Goal: Information Seeking & Learning: Get advice/opinions

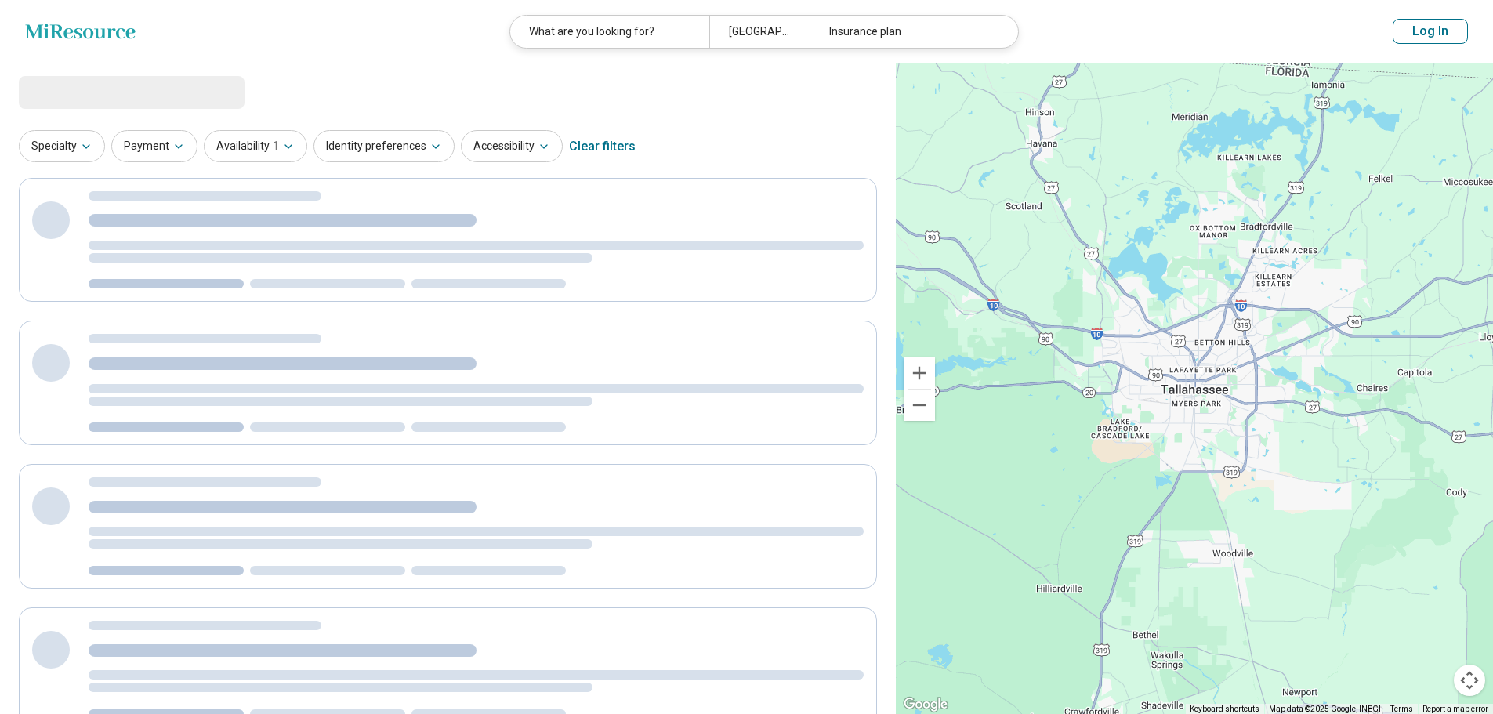
select select "********"
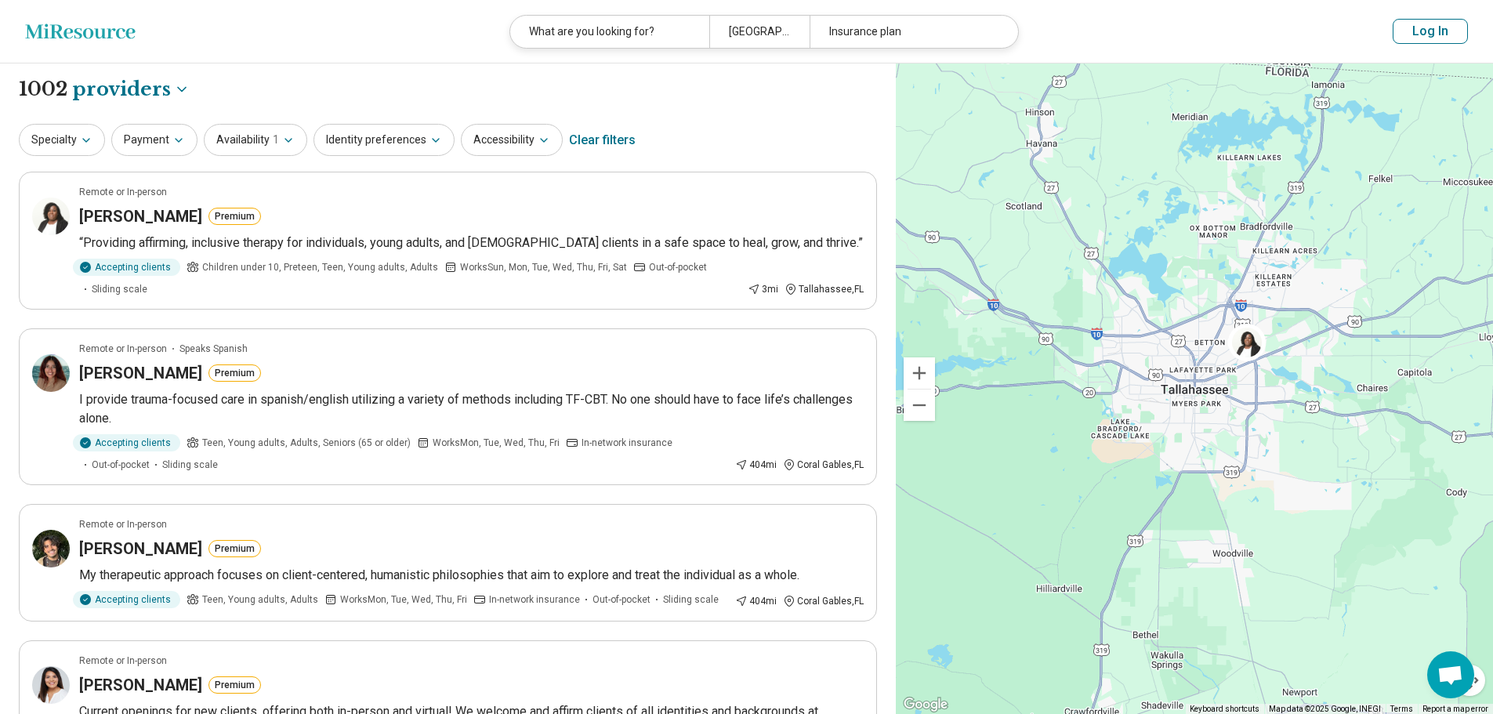
click at [1414, 28] on button "Log In" at bounding box center [1430, 31] width 75 height 25
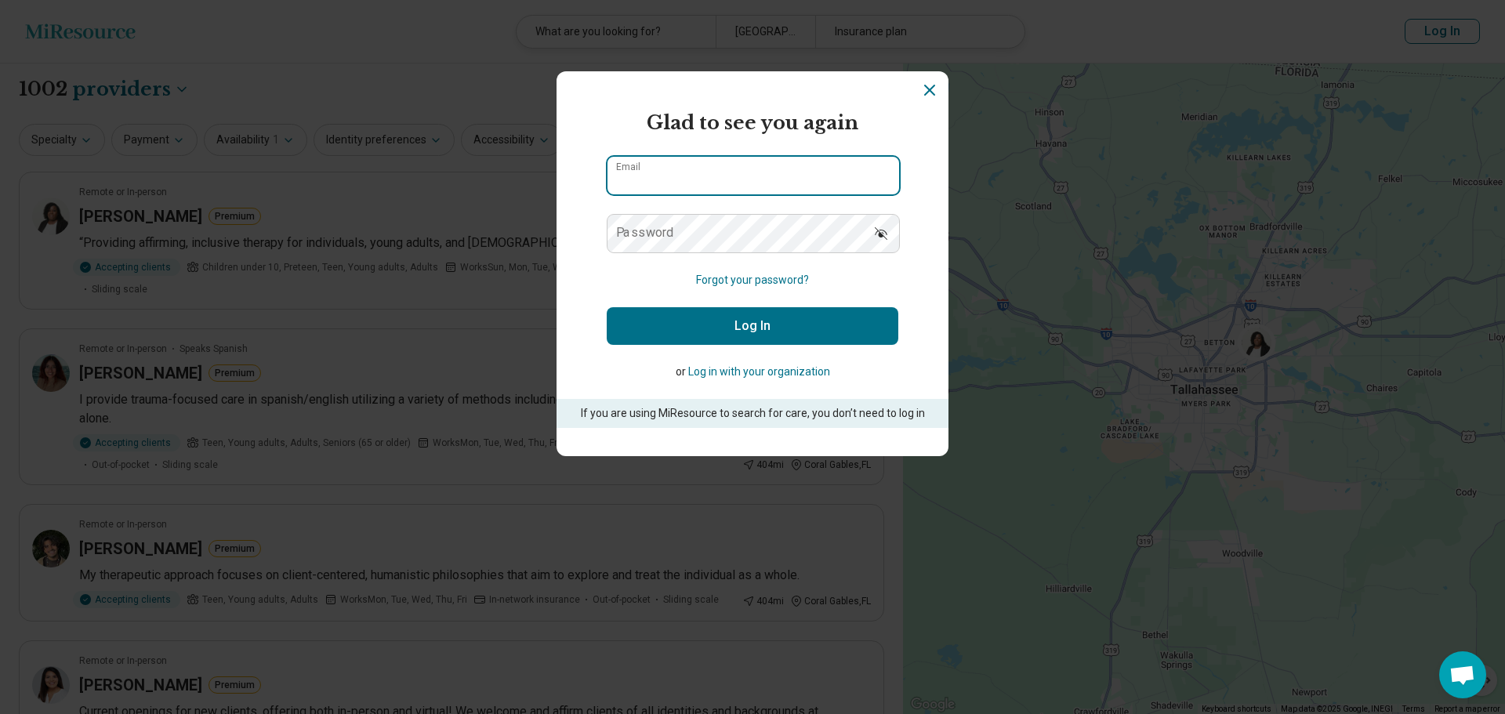
click at [730, 172] on input "Email" at bounding box center [753, 176] width 292 height 38
type input "**********"
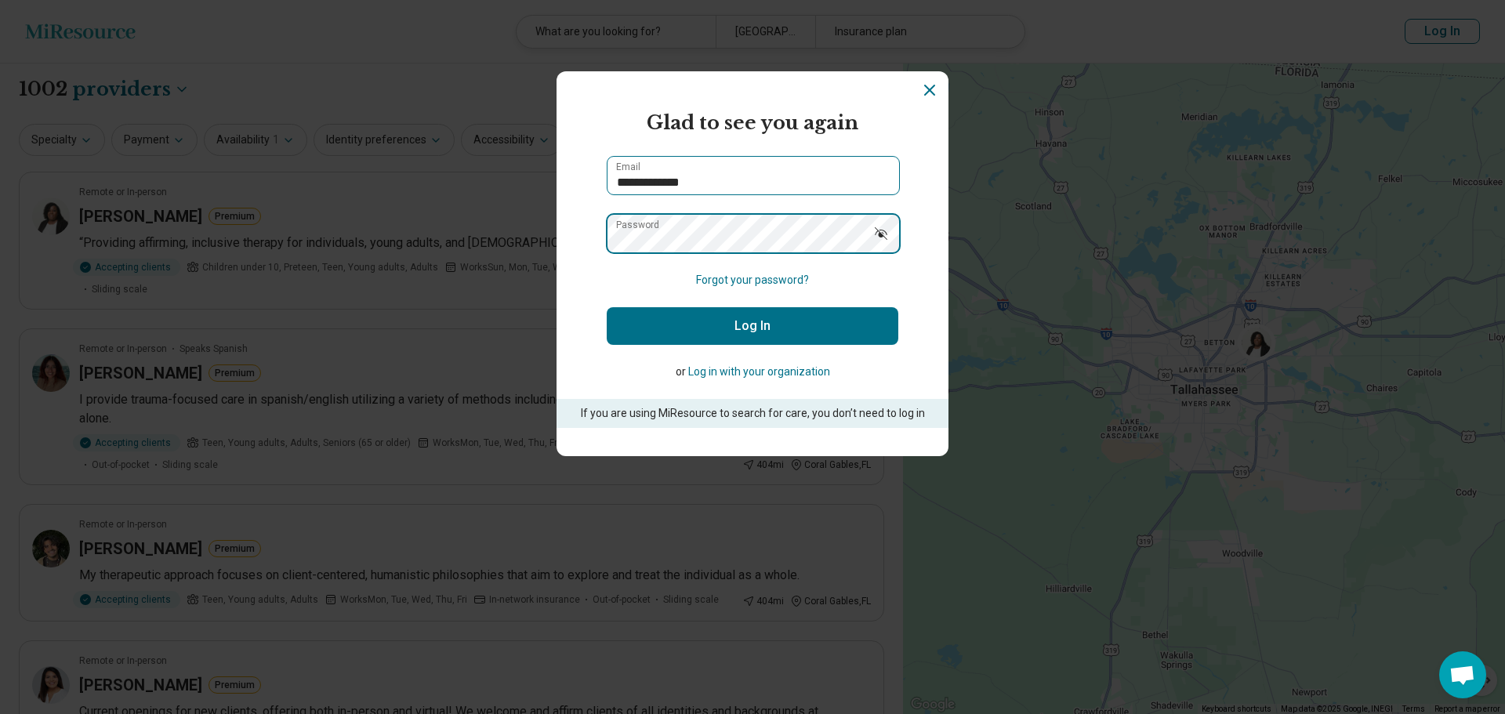
click at [607, 307] on button "Log In" at bounding box center [753, 326] width 292 height 38
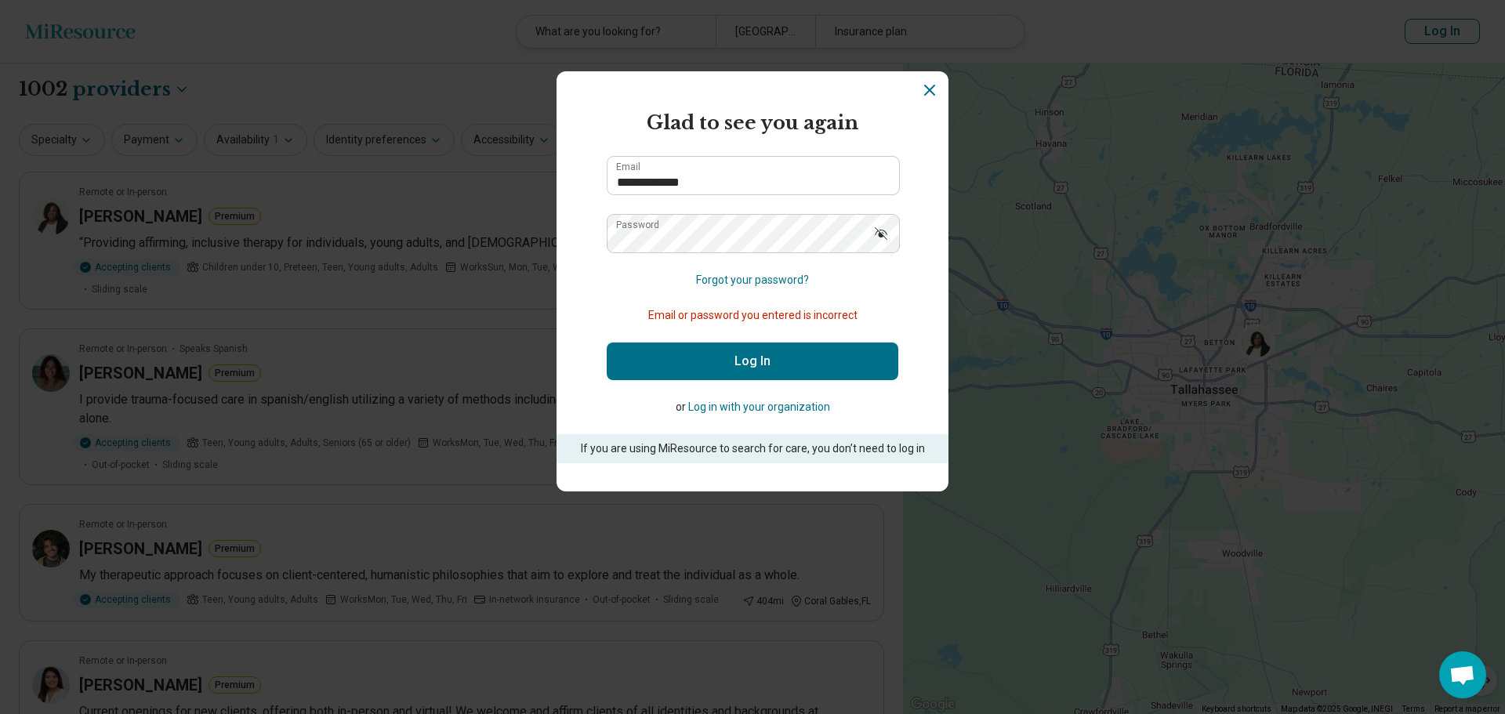
click at [881, 242] on button "Show password" at bounding box center [881, 233] width 34 height 38
click at [746, 359] on button "Log In" at bounding box center [753, 361] width 292 height 38
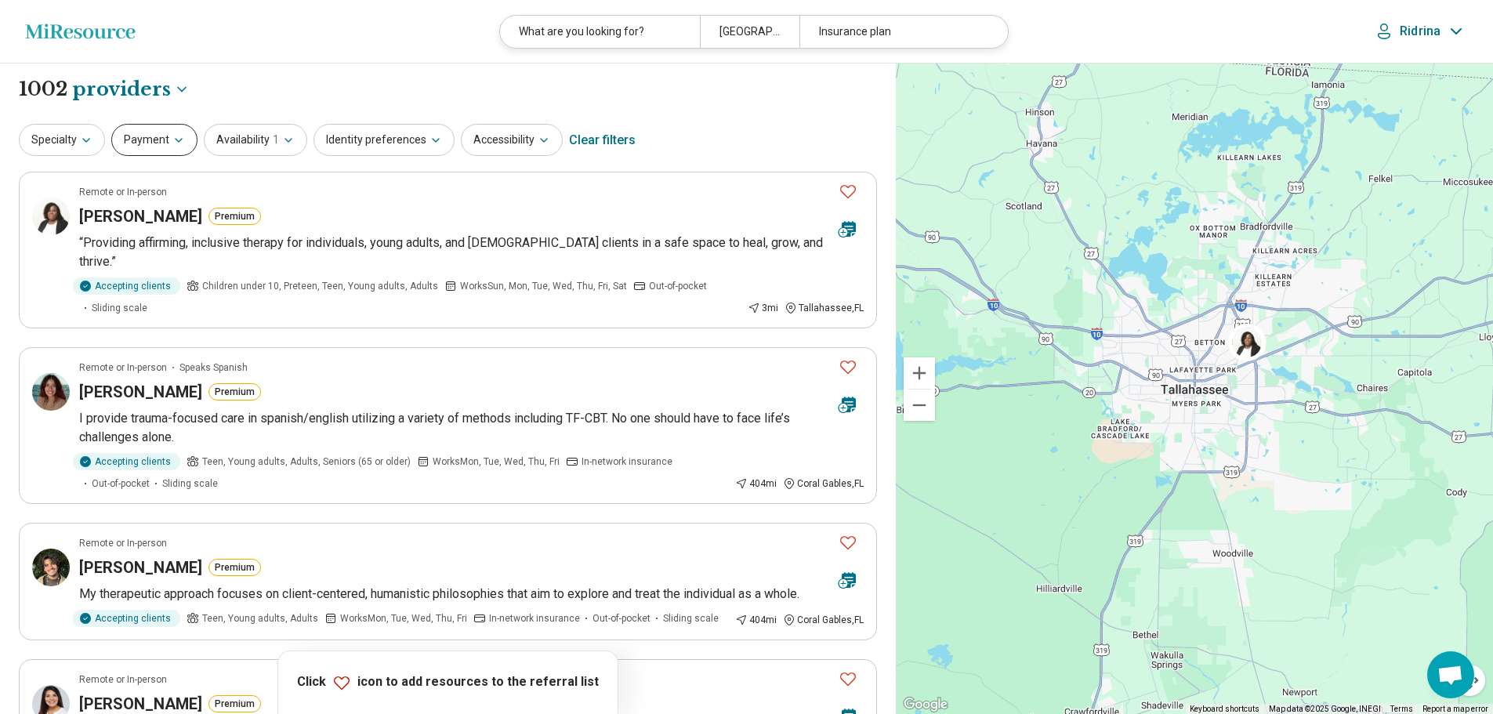
click at [152, 132] on button "Payment" at bounding box center [154, 140] width 86 height 32
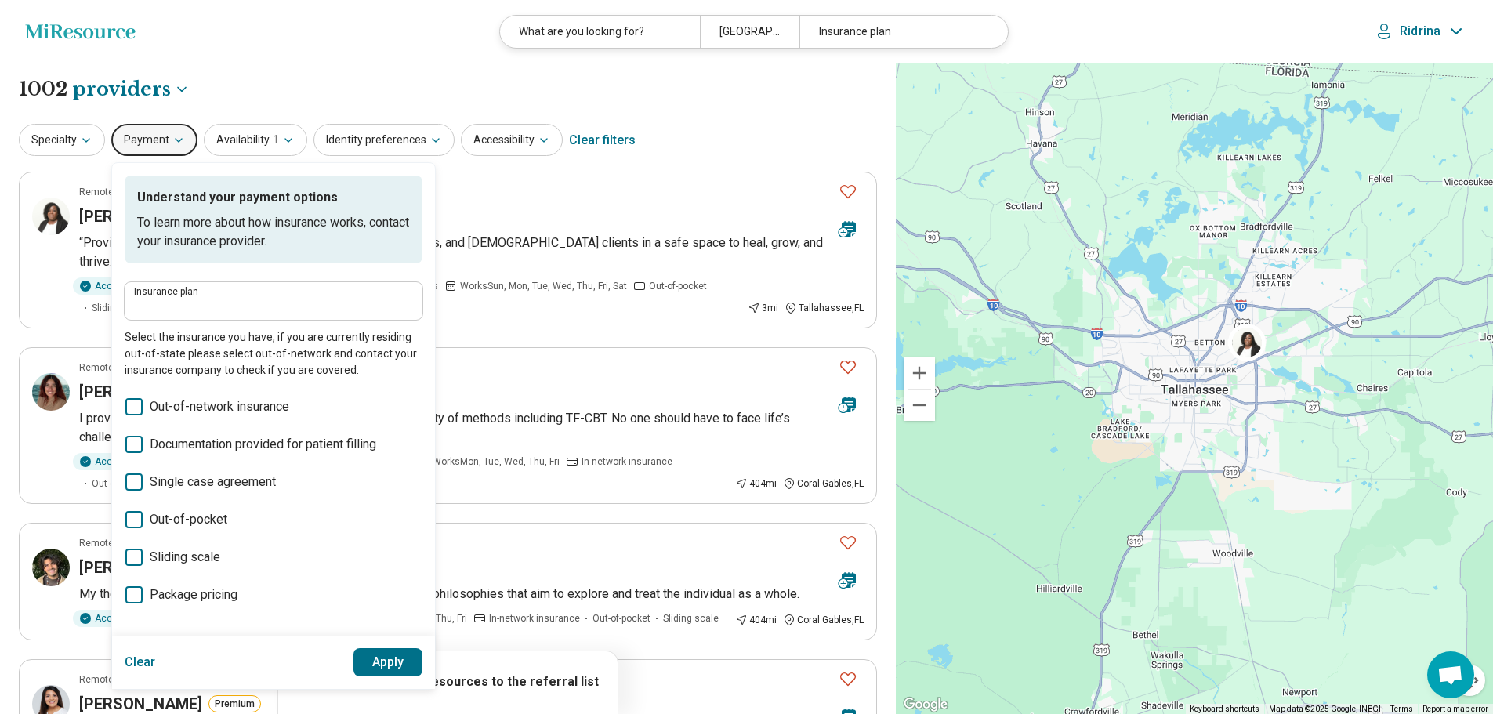
scroll to position [235, 0]
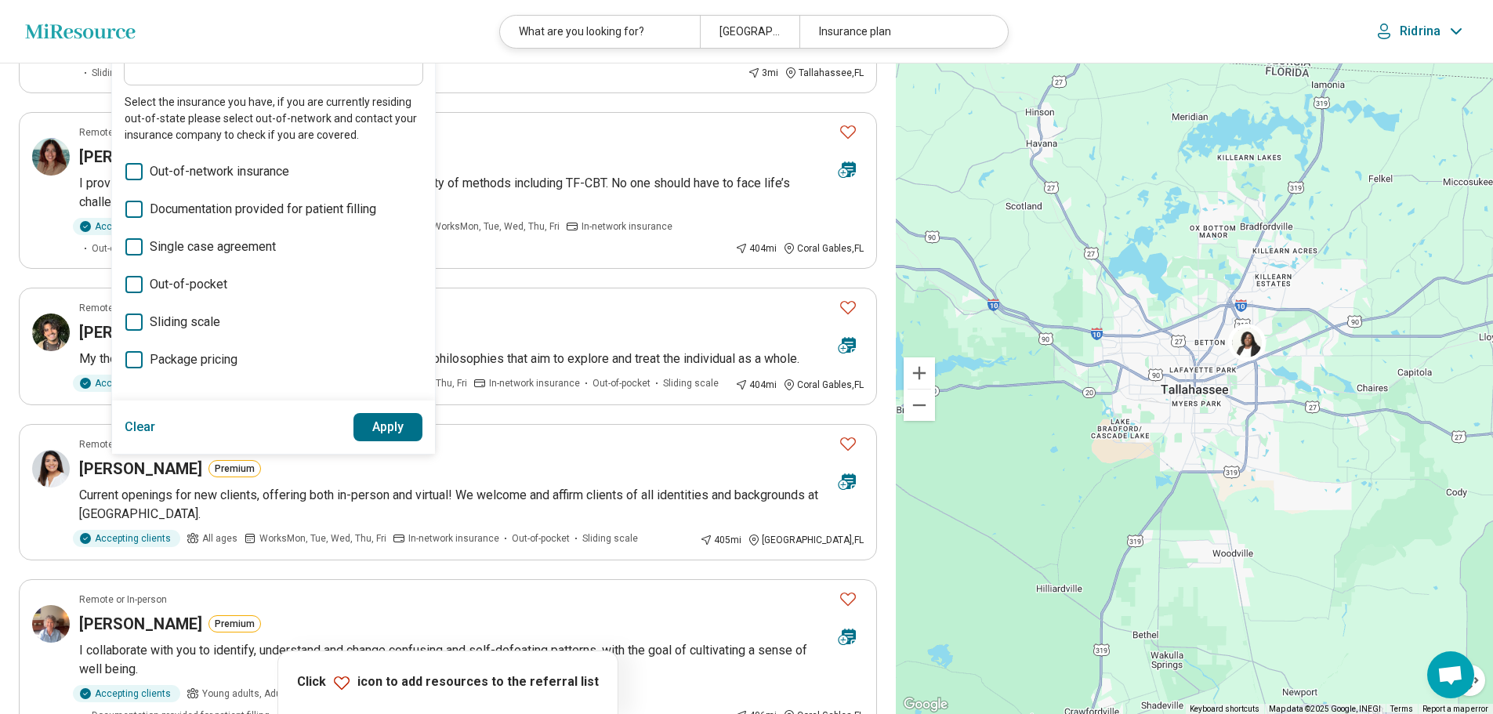
click at [136, 323] on icon at bounding box center [133, 321] width 17 height 17
click at [389, 420] on button "Apply" at bounding box center [388, 427] width 70 height 28
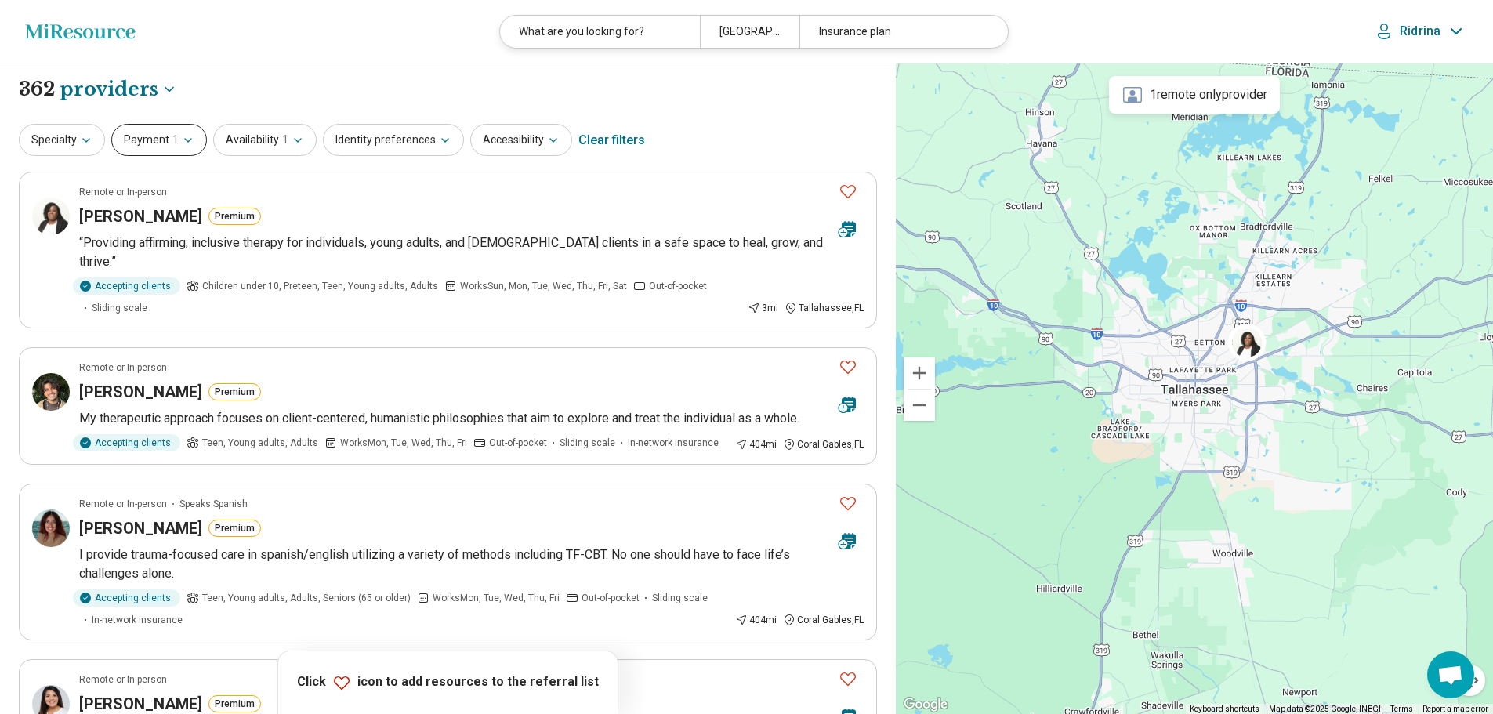
click at [150, 140] on button "Payment 1" at bounding box center [159, 140] width 96 height 32
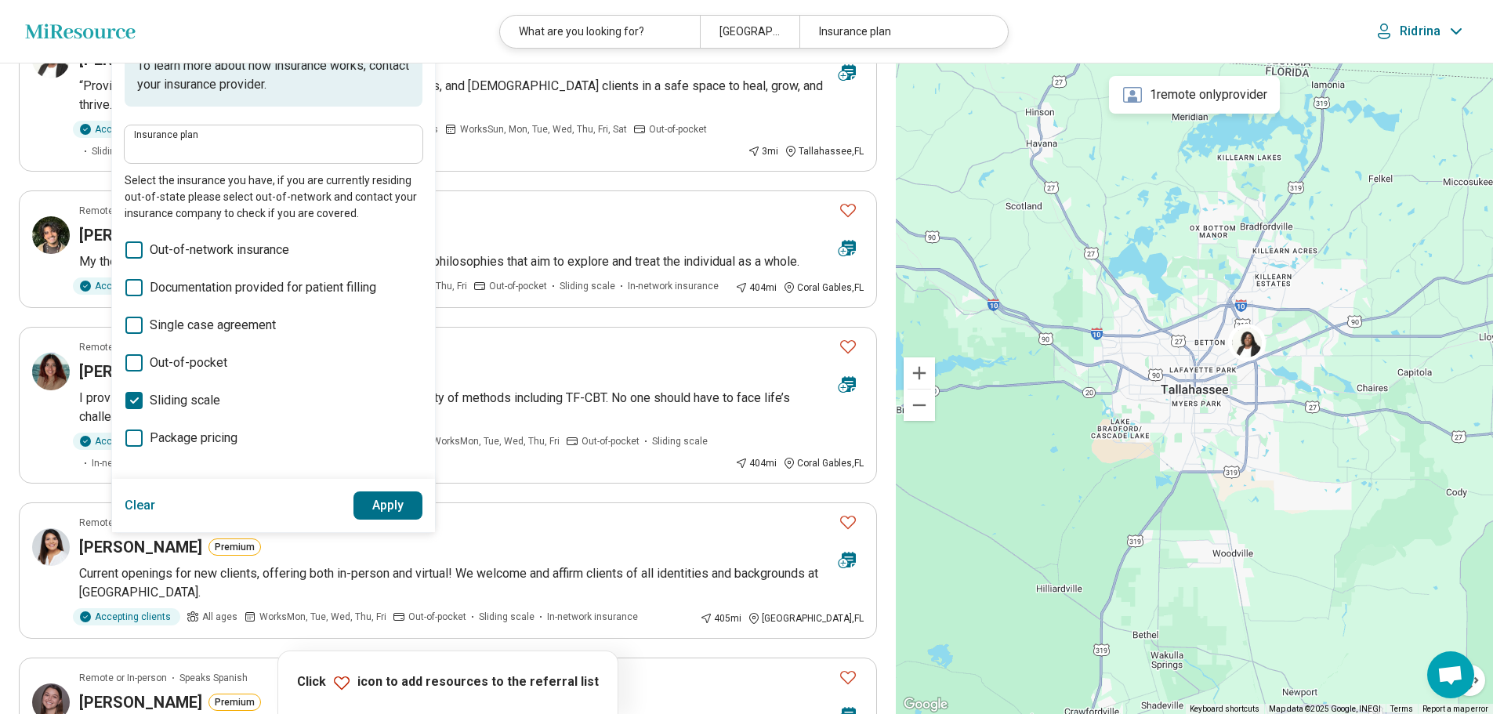
scroll to position [235, 0]
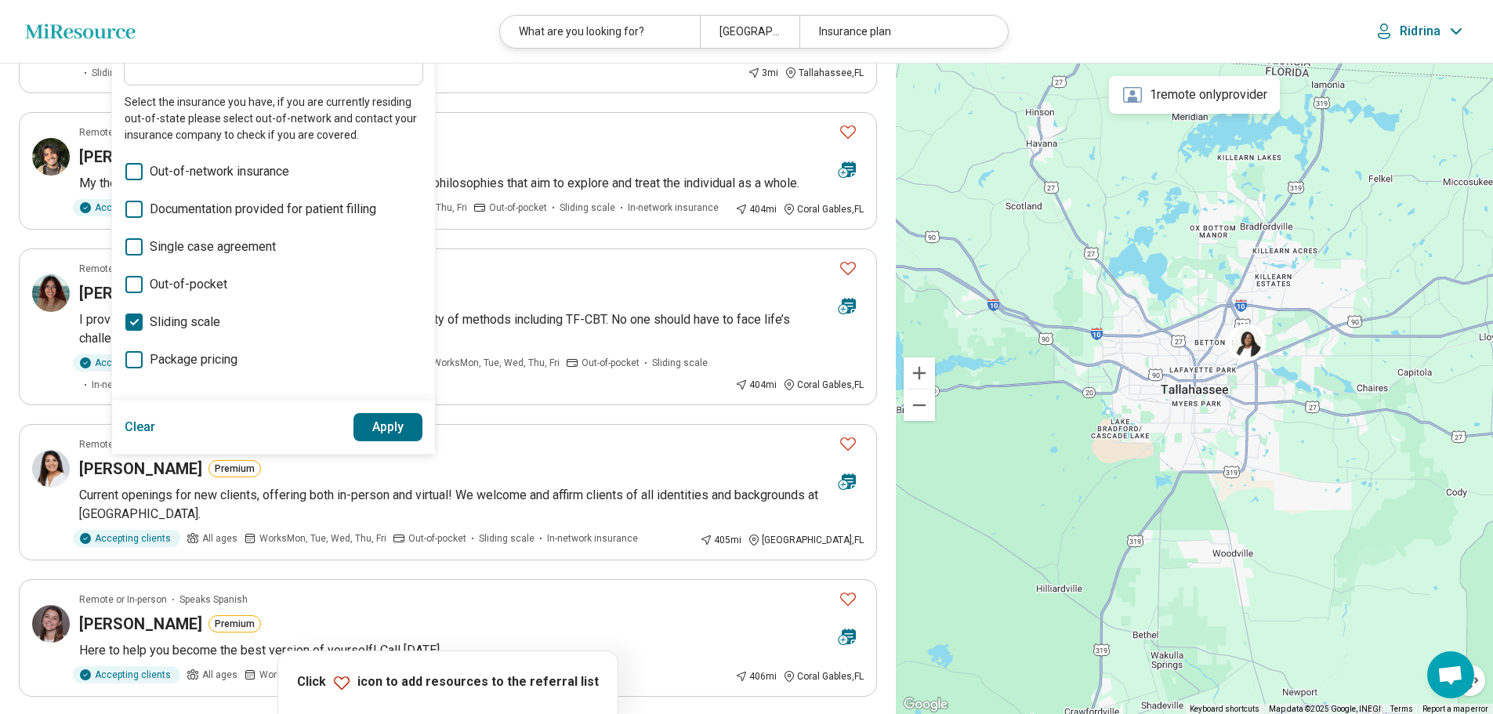
click at [376, 421] on button "Apply" at bounding box center [388, 427] width 70 height 28
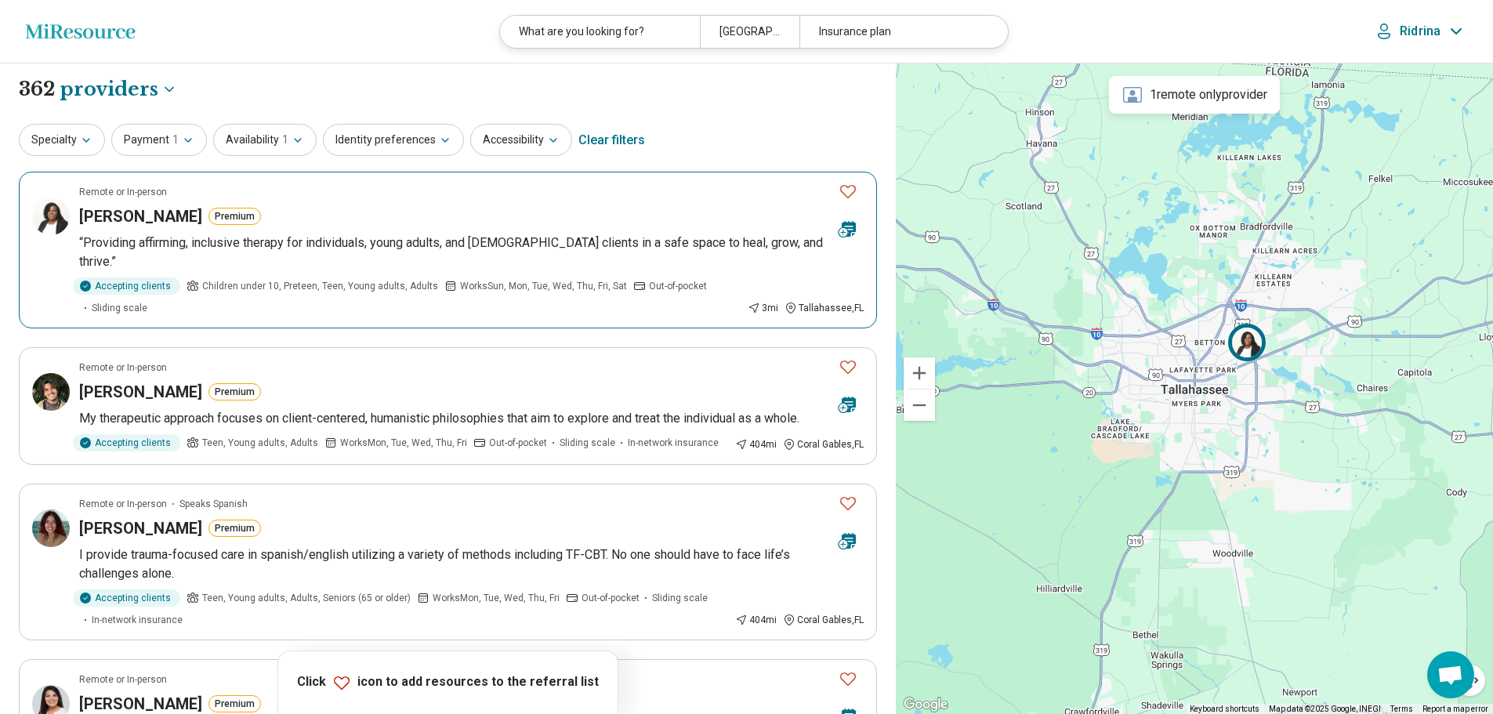
click at [844, 191] on icon "Favorite" at bounding box center [848, 191] width 19 height 19
click at [80, 140] on icon "button" at bounding box center [86, 140] width 13 height 13
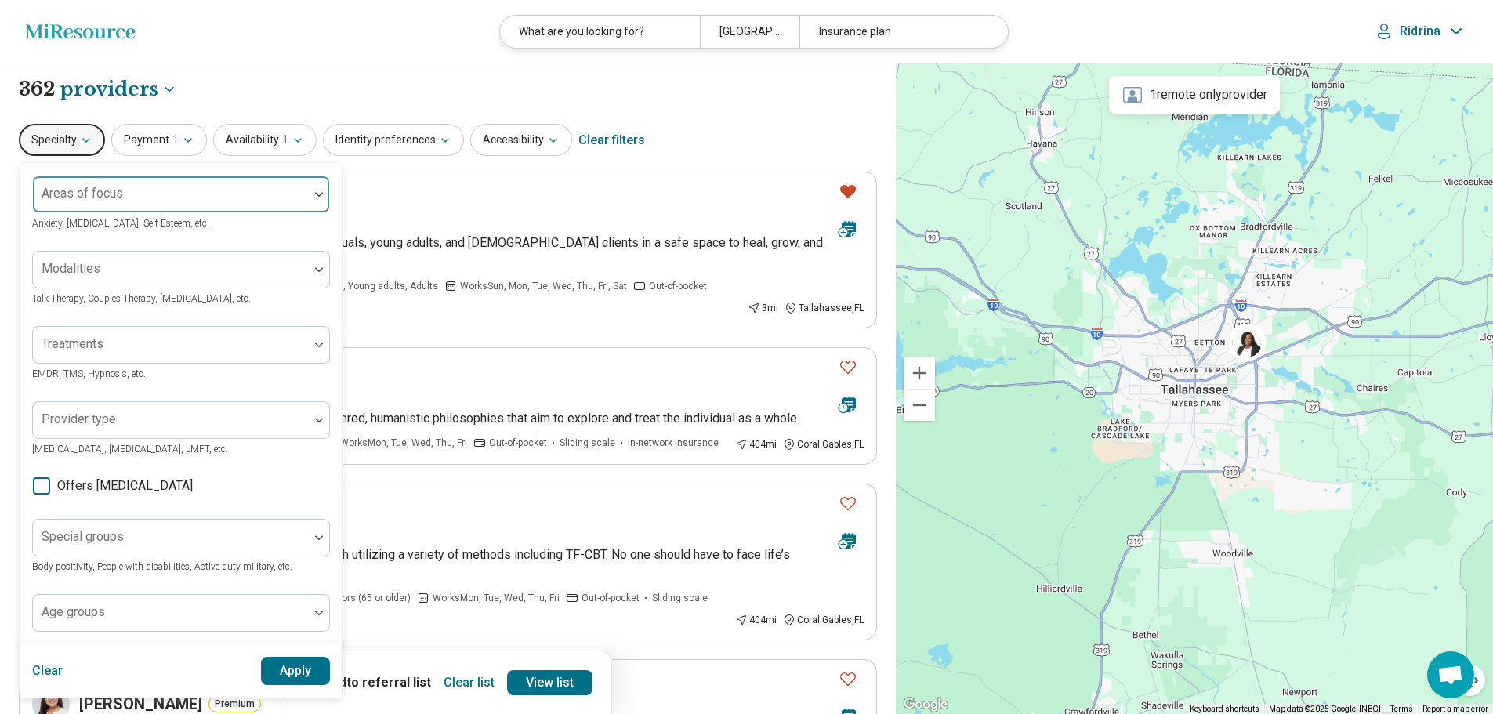
click at [105, 196] on div "Areas of focus" at bounding box center [181, 195] width 298 height 38
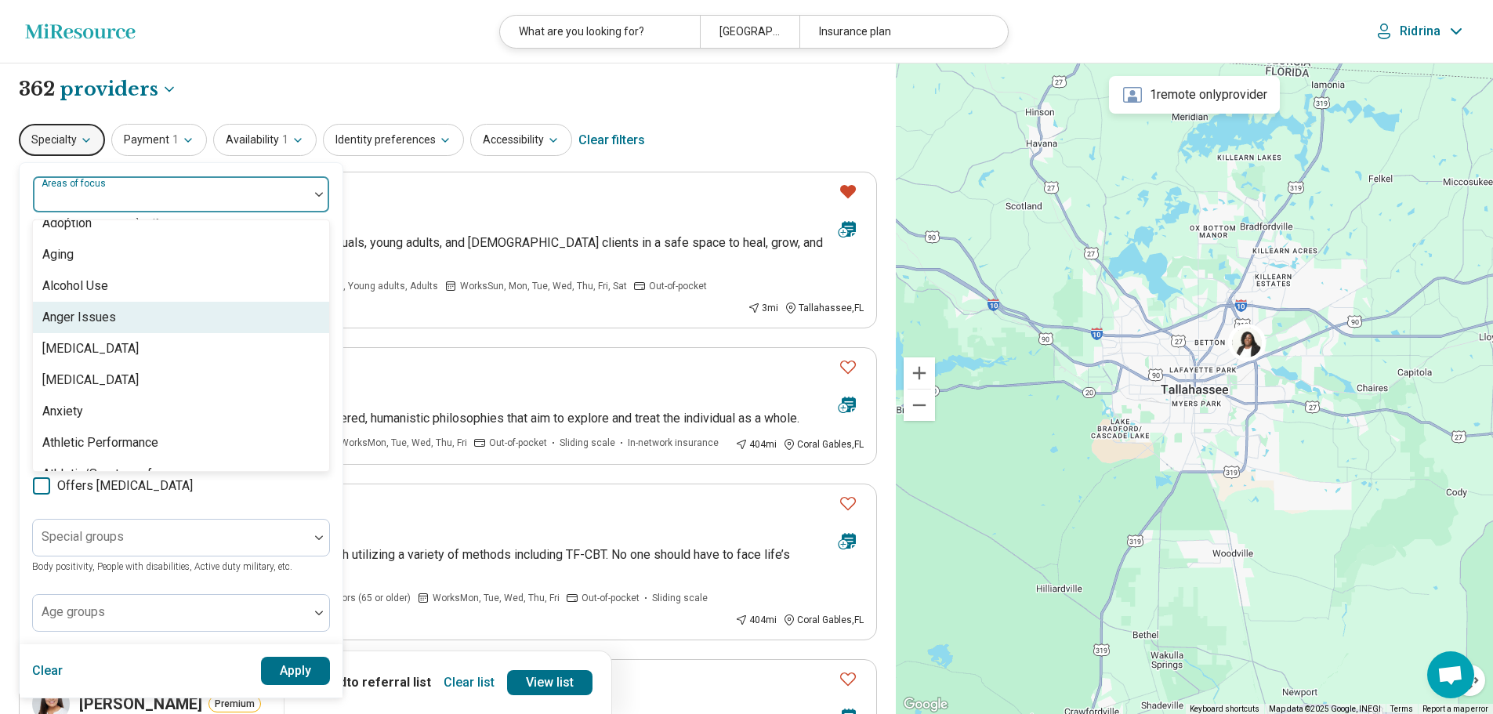
scroll to position [157, 0]
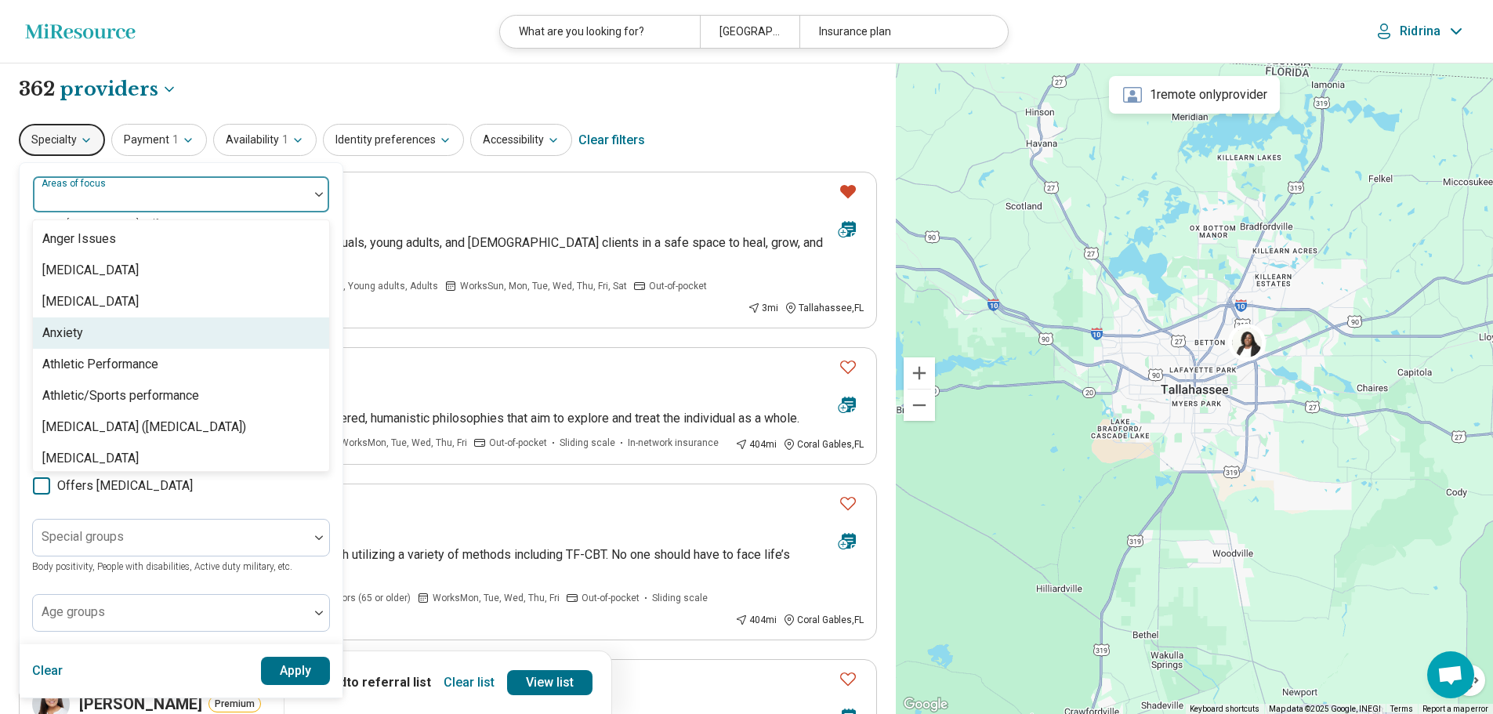
click at [98, 327] on div "Anxiety" at bounding box center [181, 332] width 296 height 31
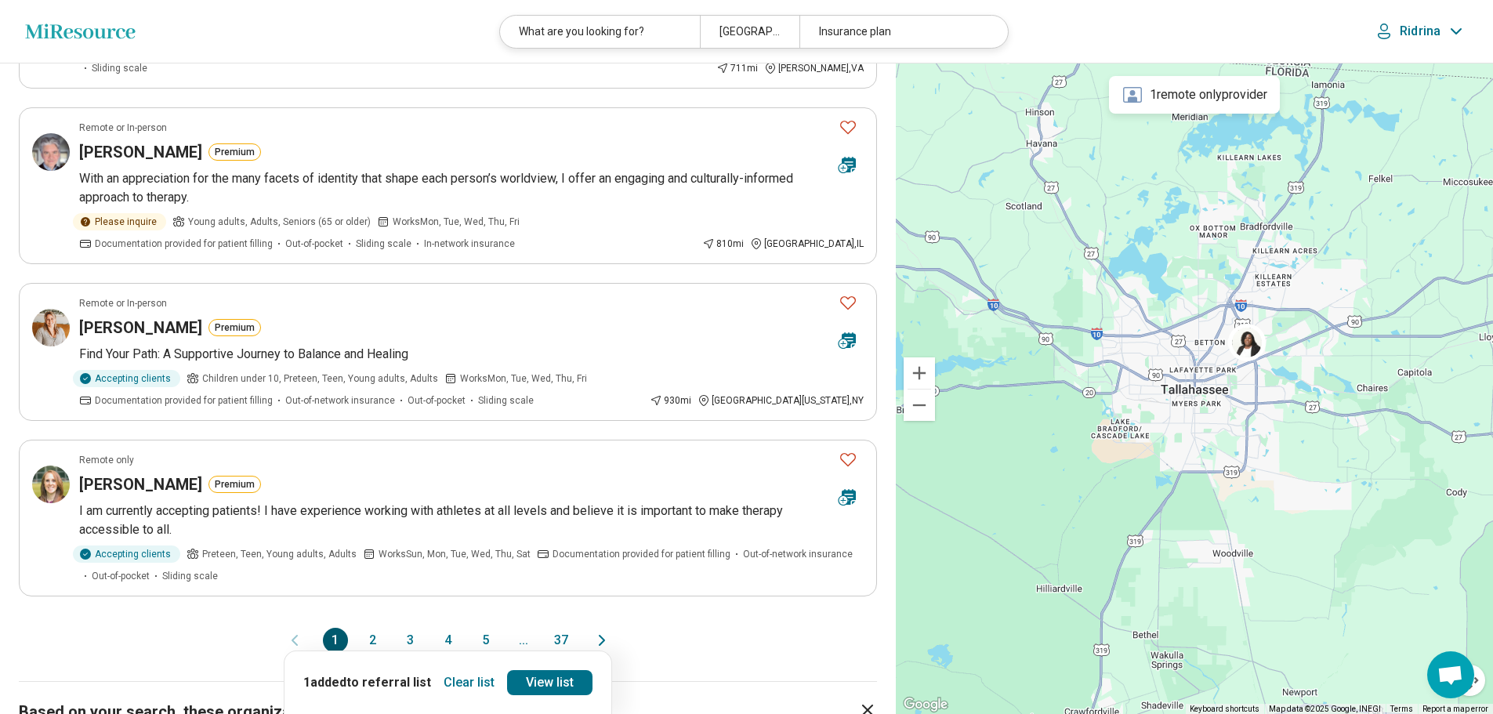
scroll to position [1254, 0]
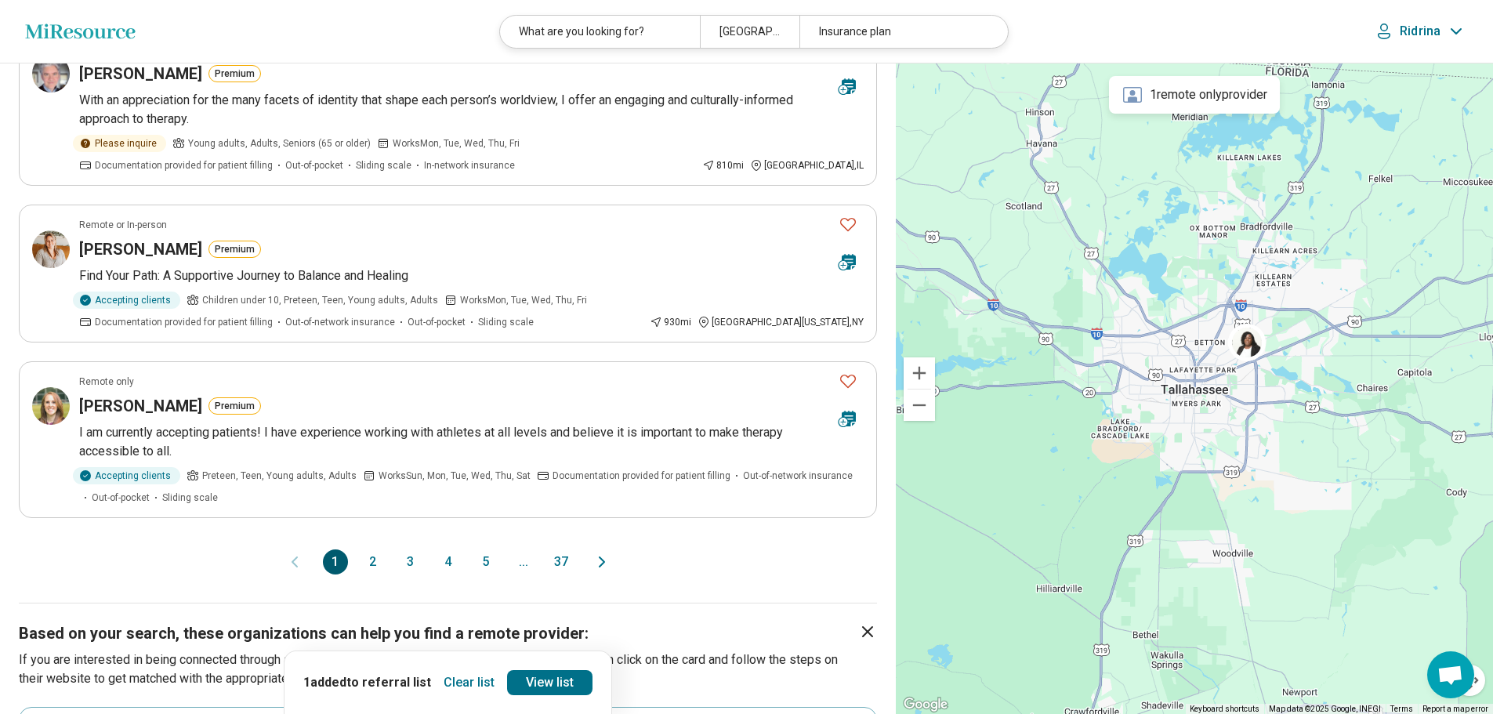
click at [377, 549] on button "2" at bounding box center [372, 561] width 25 height 25
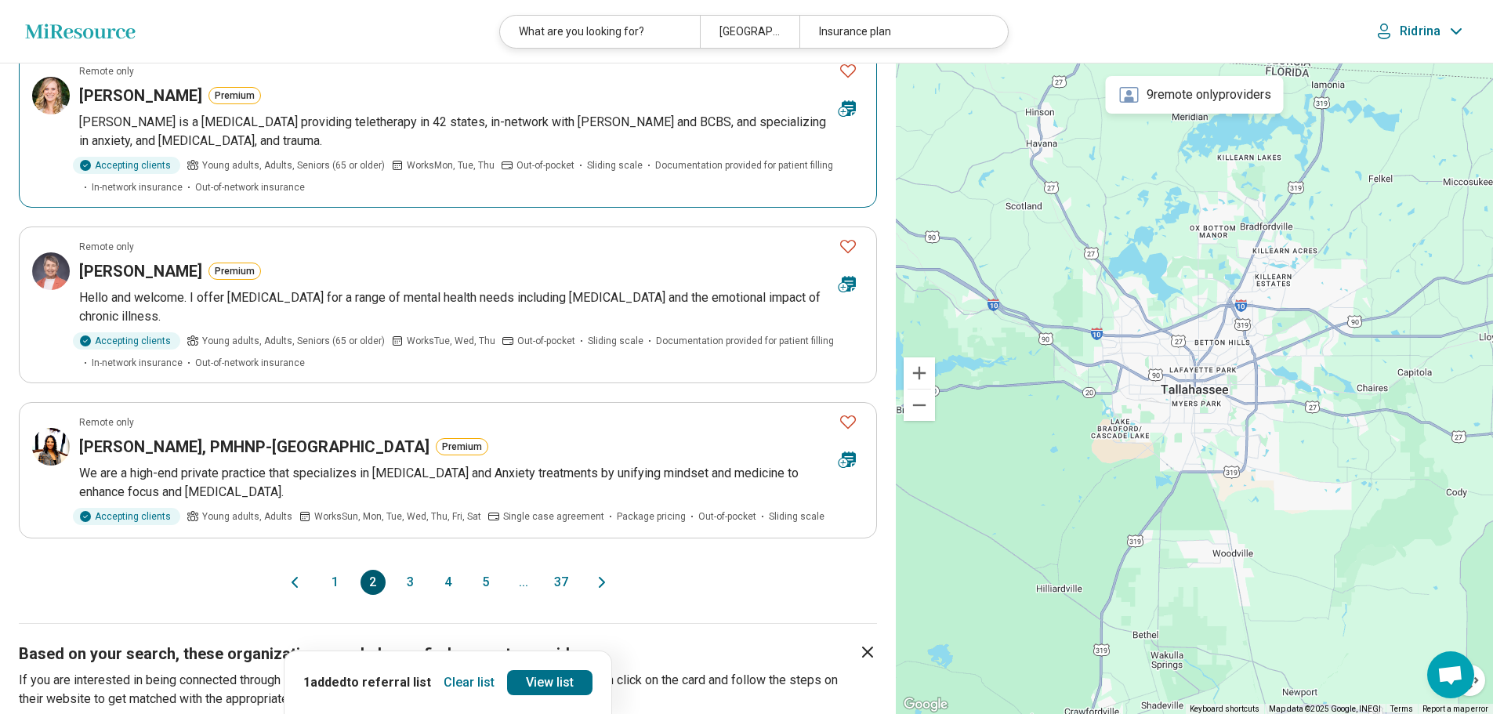
scroll to position [1411, 0]
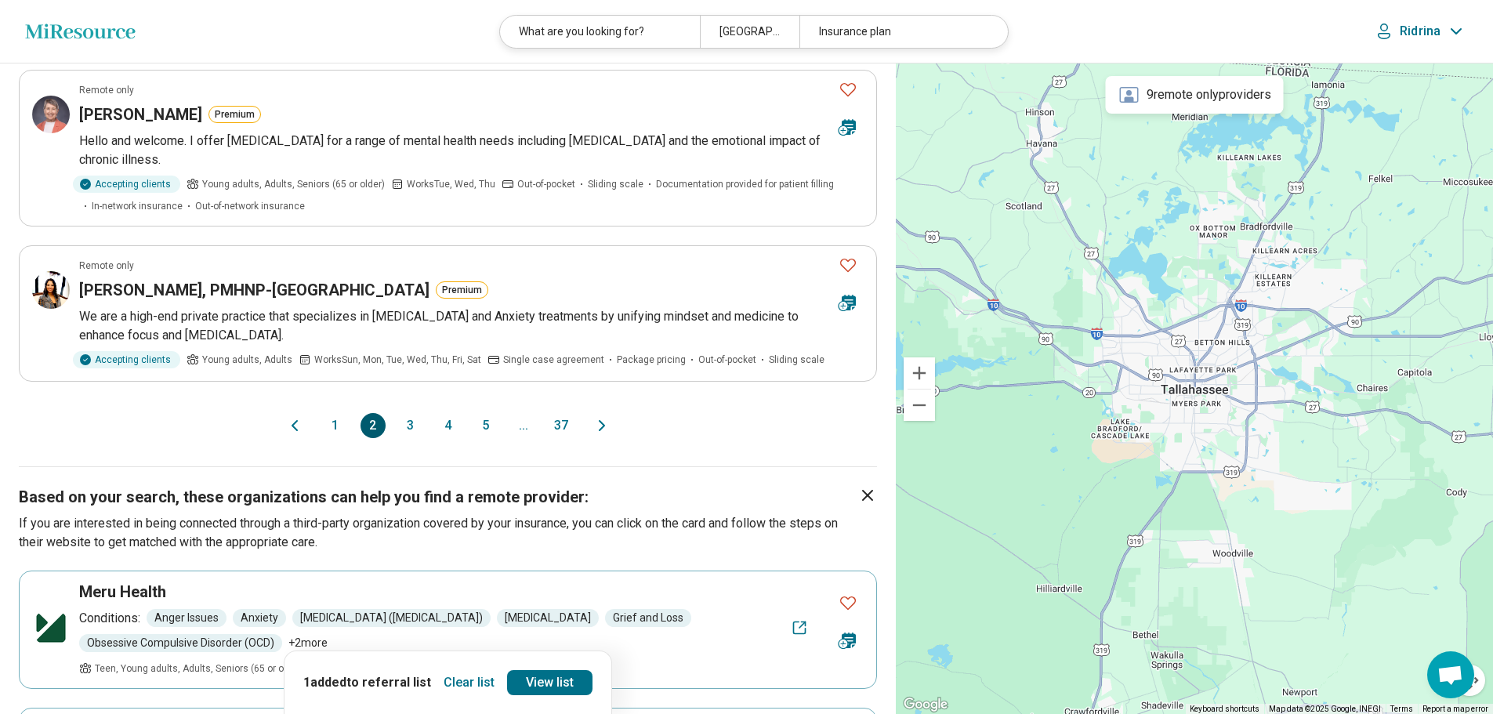
click at [410, 413] on button "3" at bounding box center [410, 425] width 25 height 25
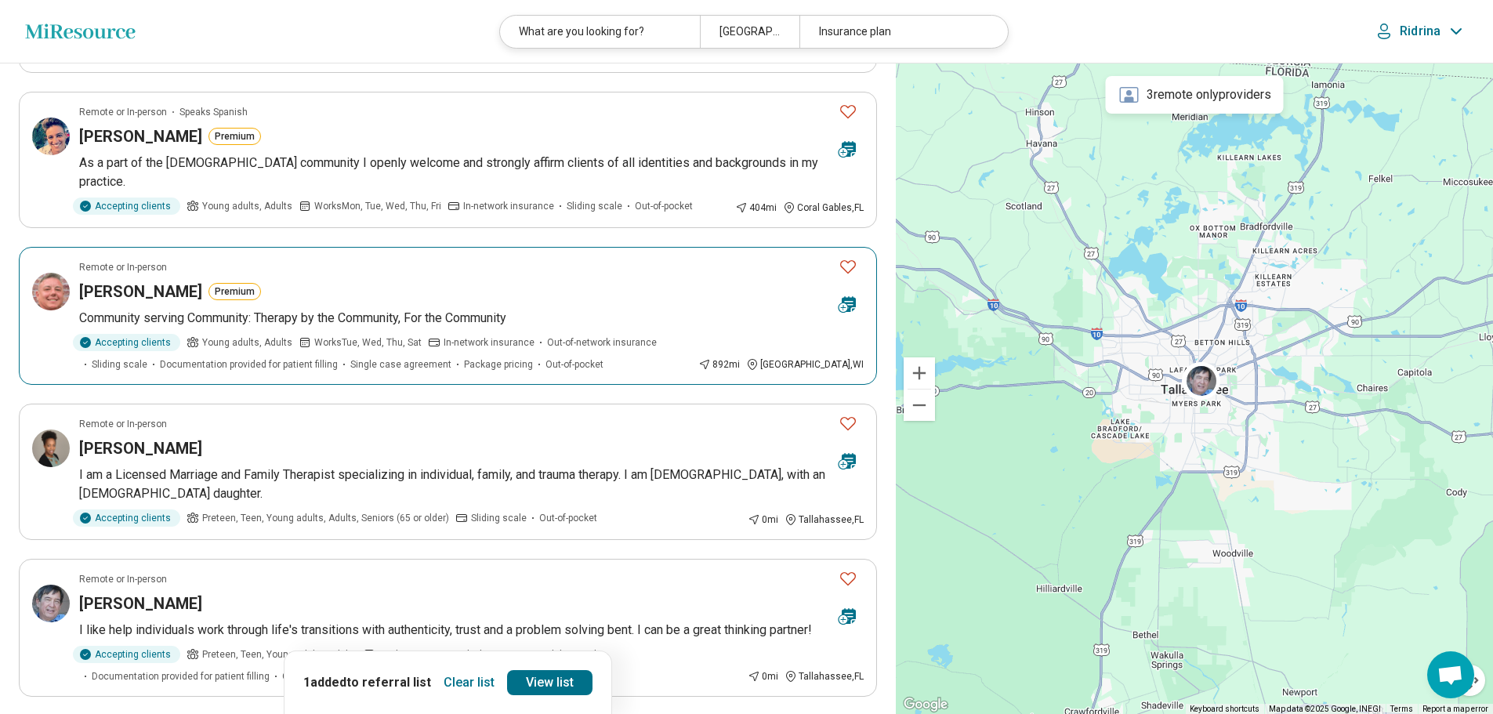
scroll to position [1097, 0]
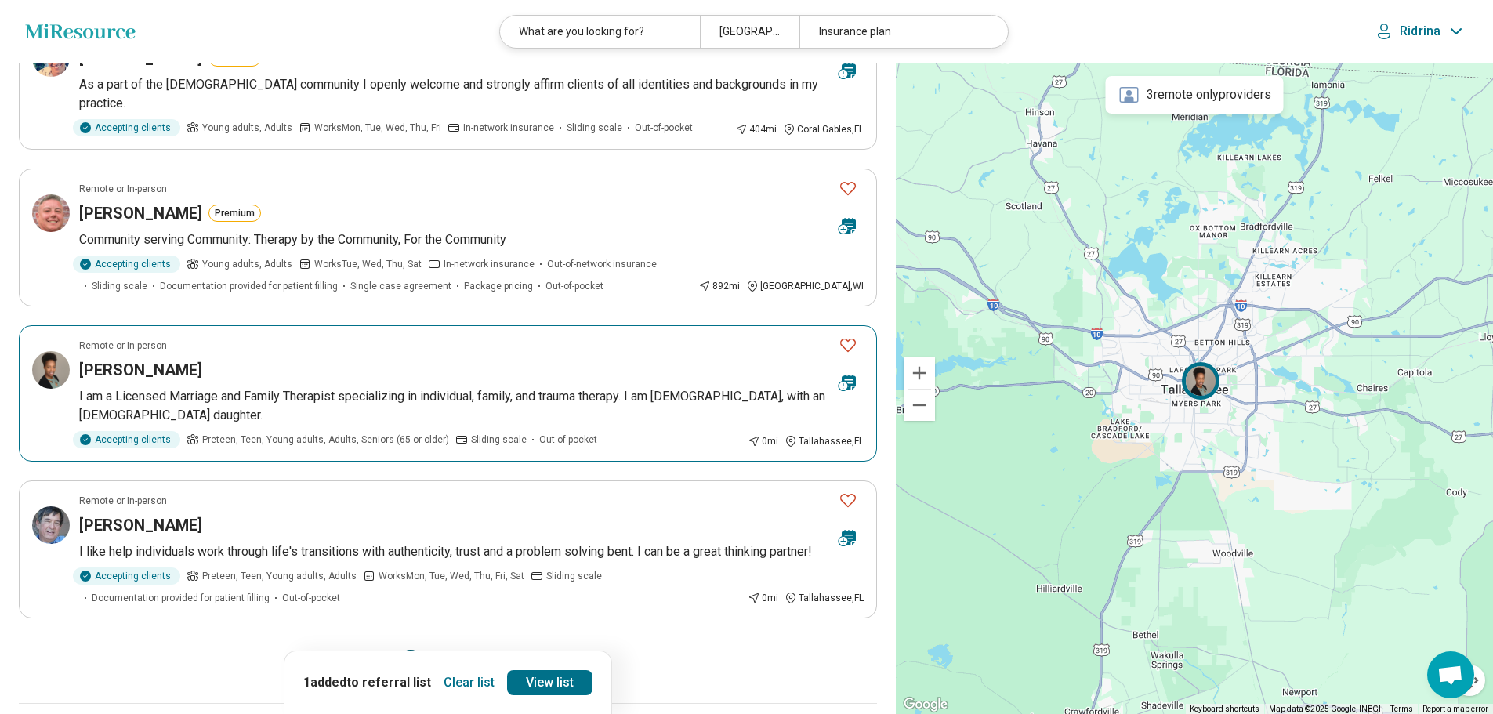
click at [846, 335] on icon "Favorite" at bounding box center [848, 344] width 19 height 19
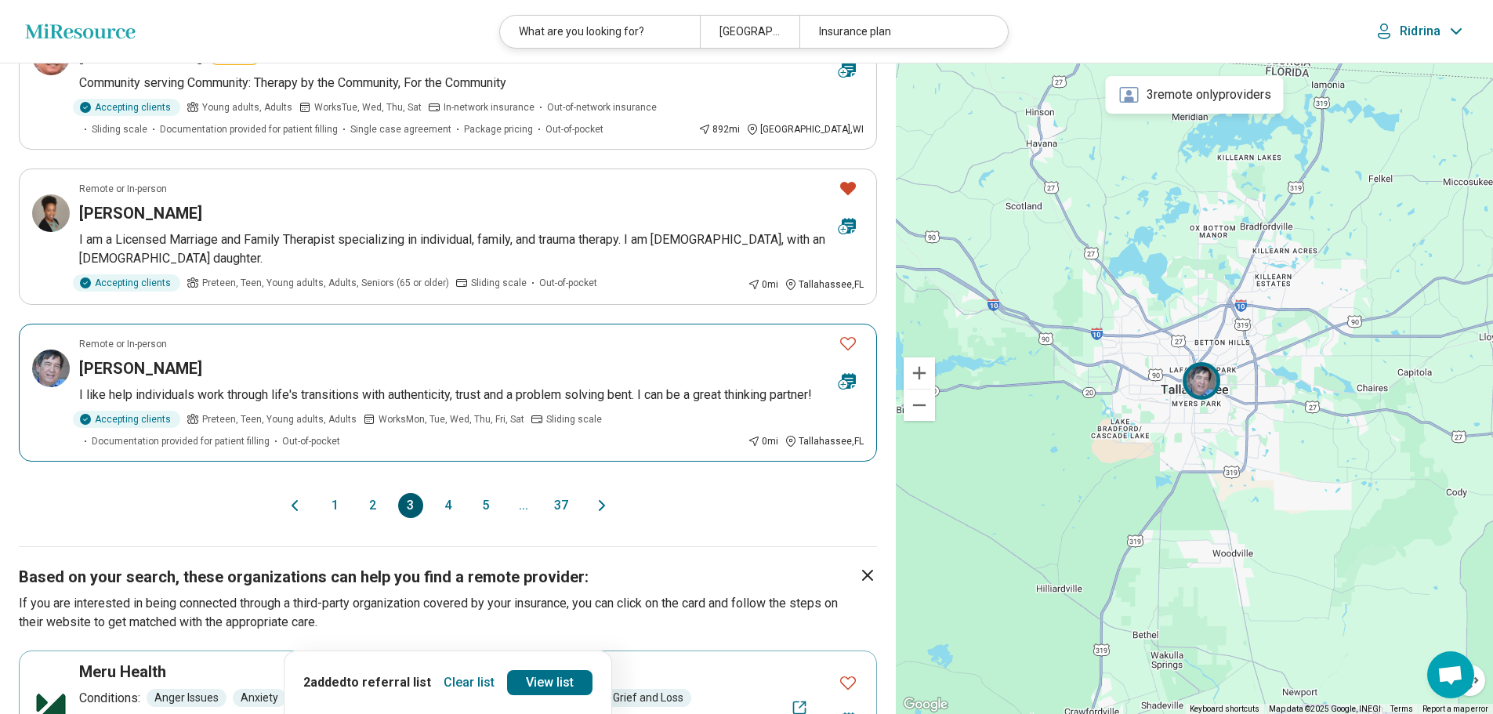
scroll to position [1332, 0]
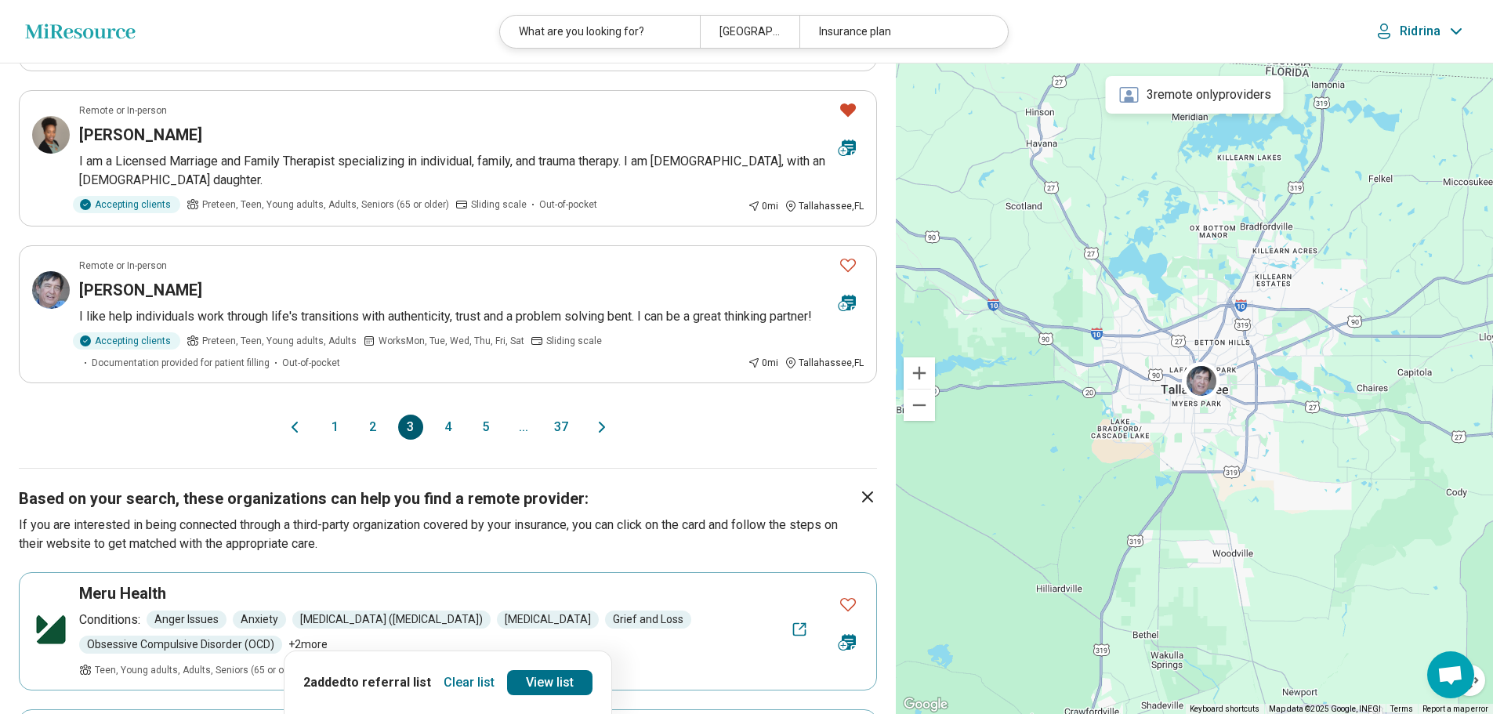
click at [447, 415] on button "4" at bounding box center [448, 427] width 25 height 25
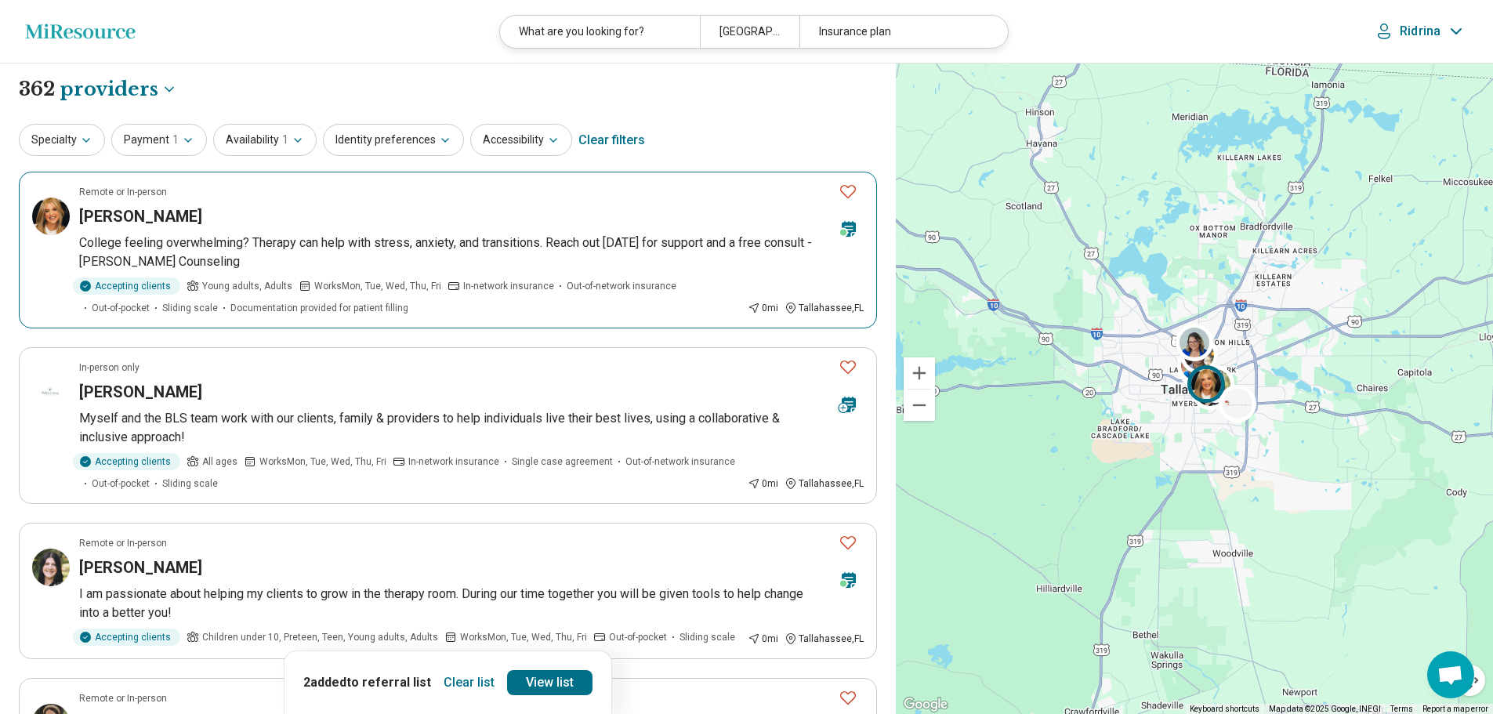
click at [848, 190] on icon "Favorite" at bounding box center [848, 191] width 19 height 19
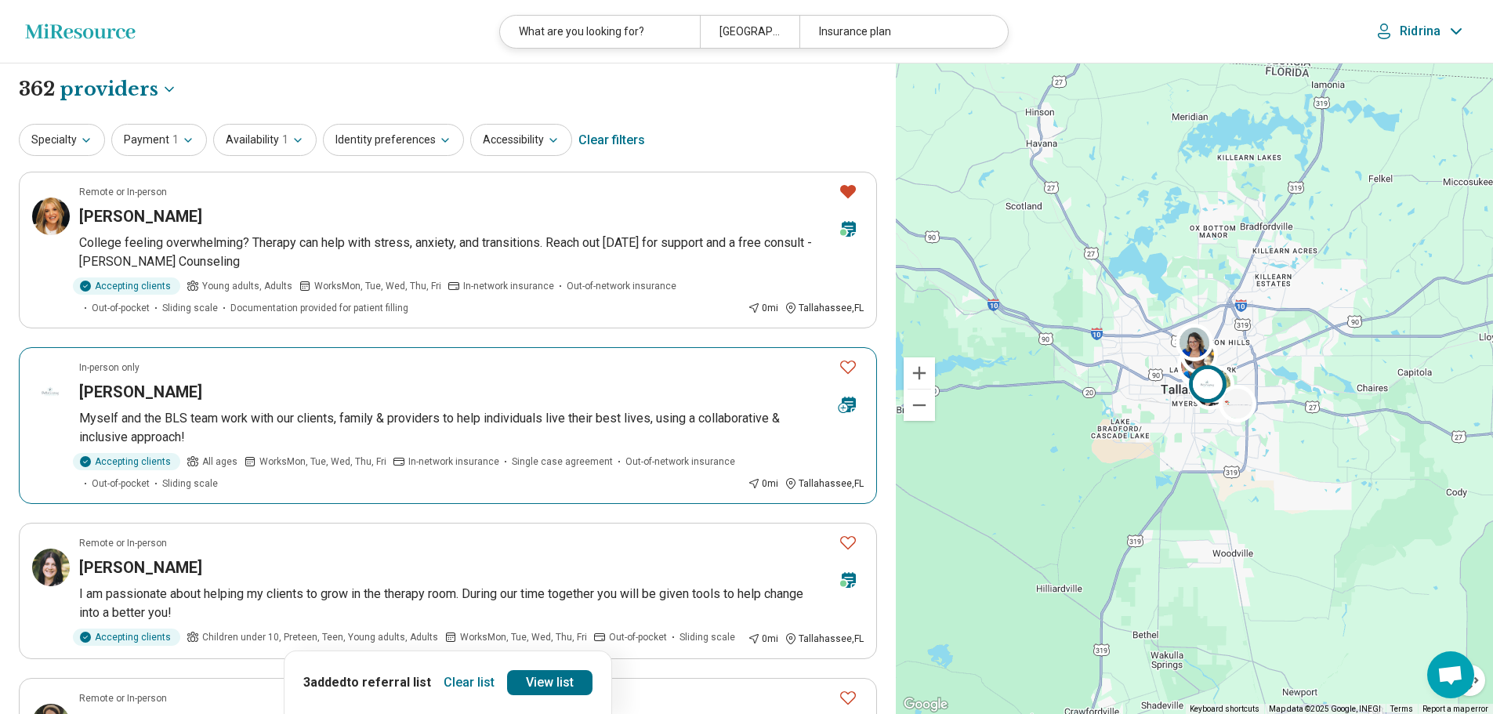
click at [846, 363] on icon "Favorite" at bounding box center [848, 366] width 19 height 19
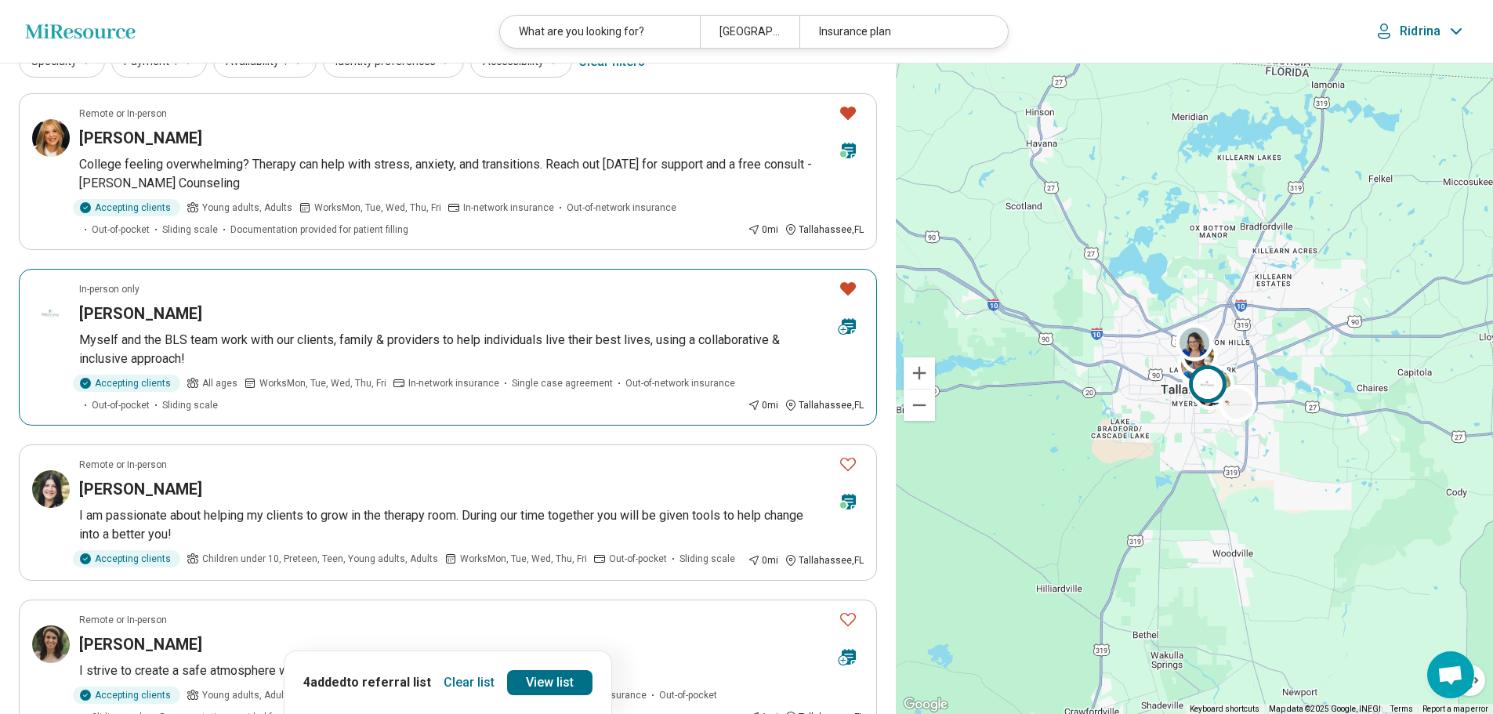
scroll to position [235, 0]
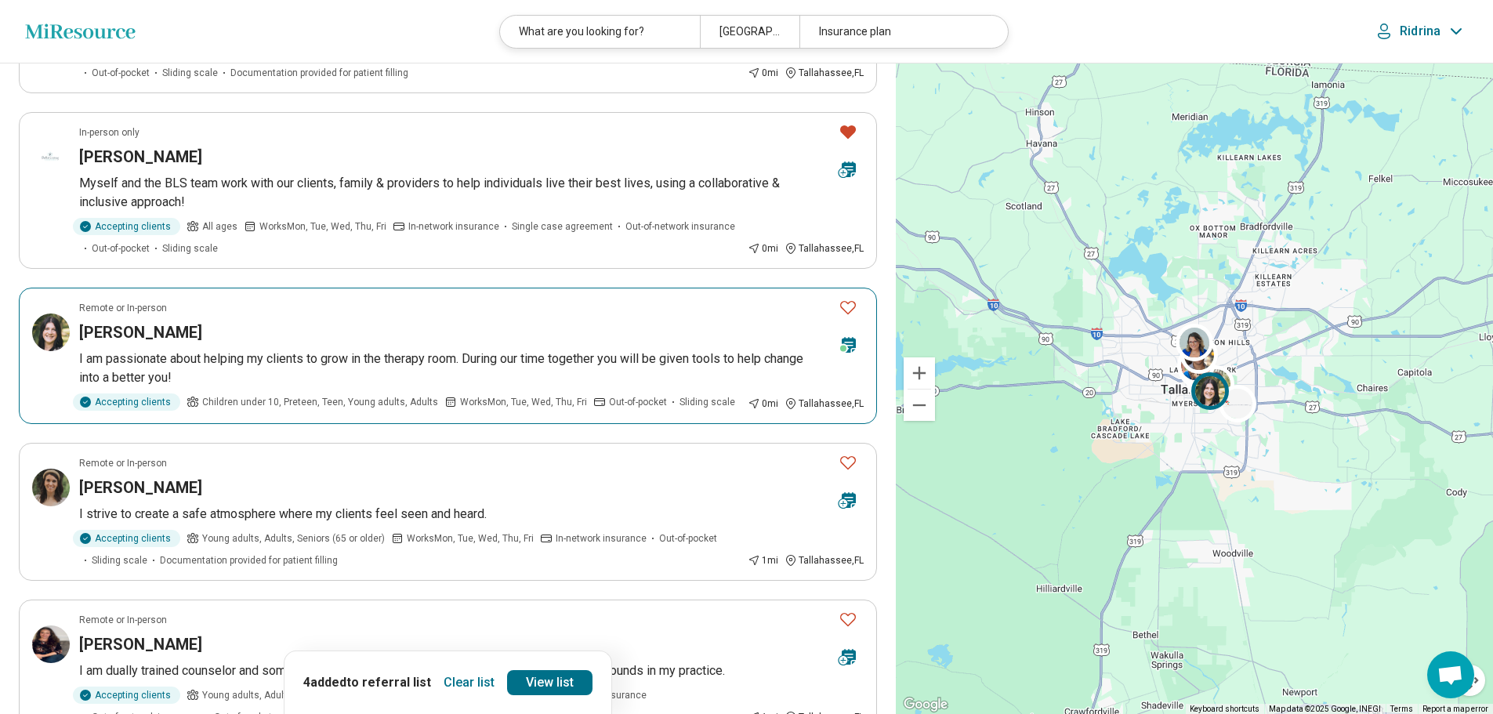
click at [849, 306] on icon "Favorite" at bounding box center [848, 307] width 19 height 19
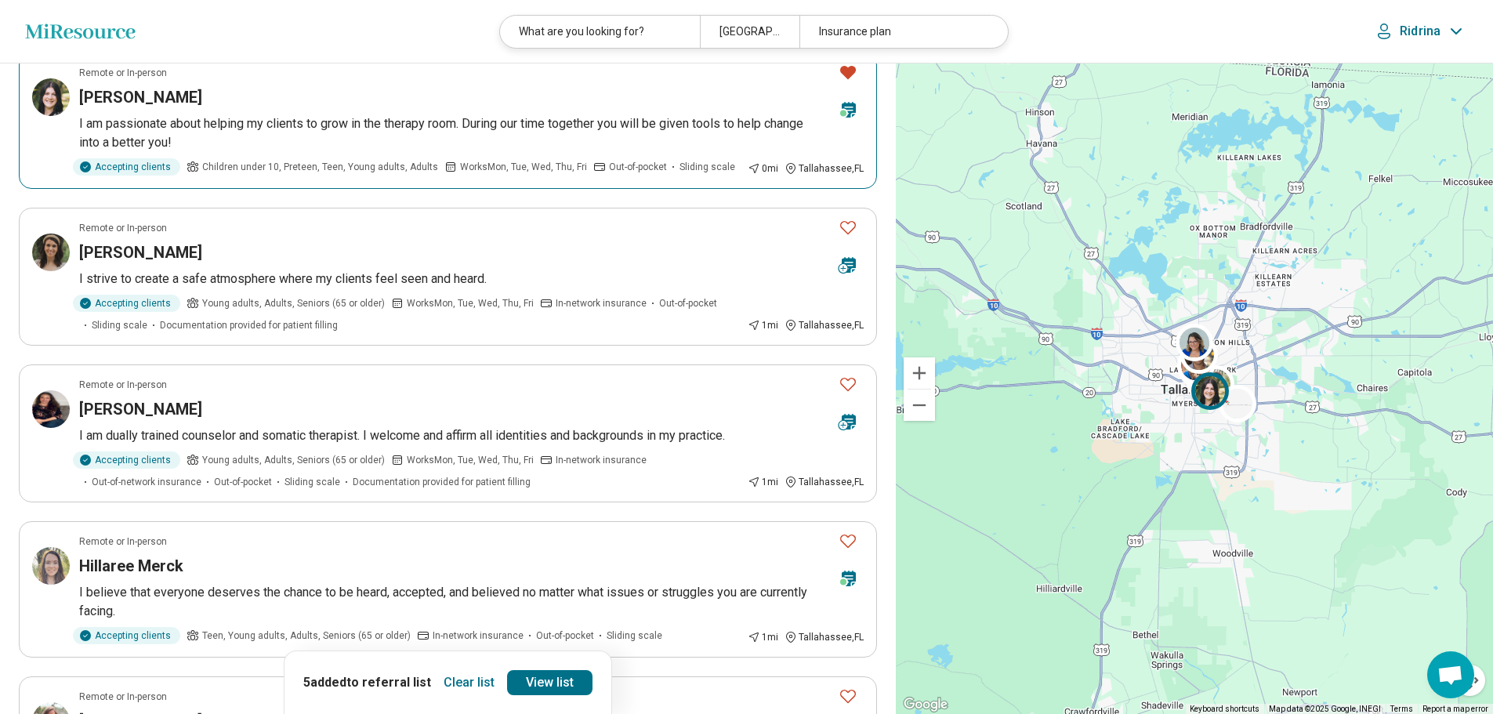
scroll to position [627, 0]
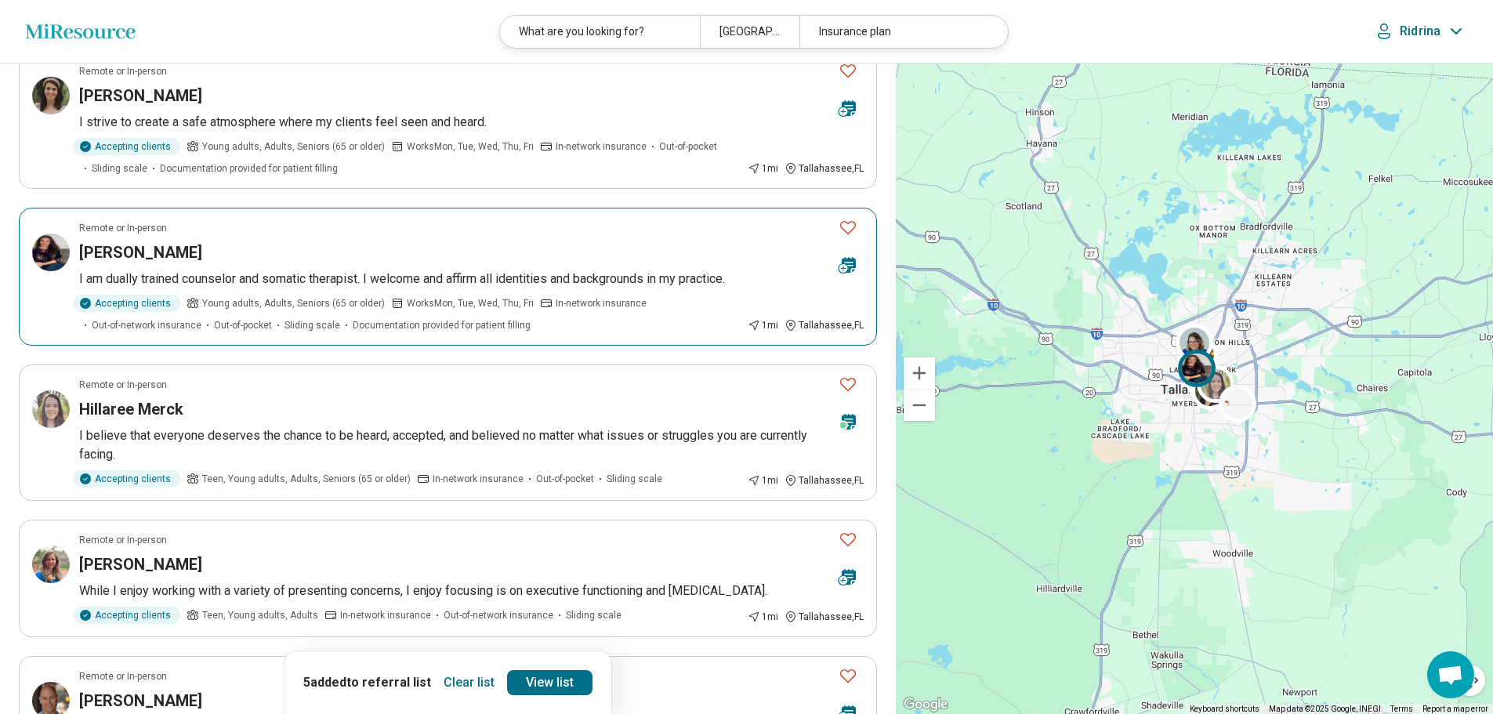
click at [846, 226] on icon "Favorite" at bounding box center [848, 227] width 19 height 19
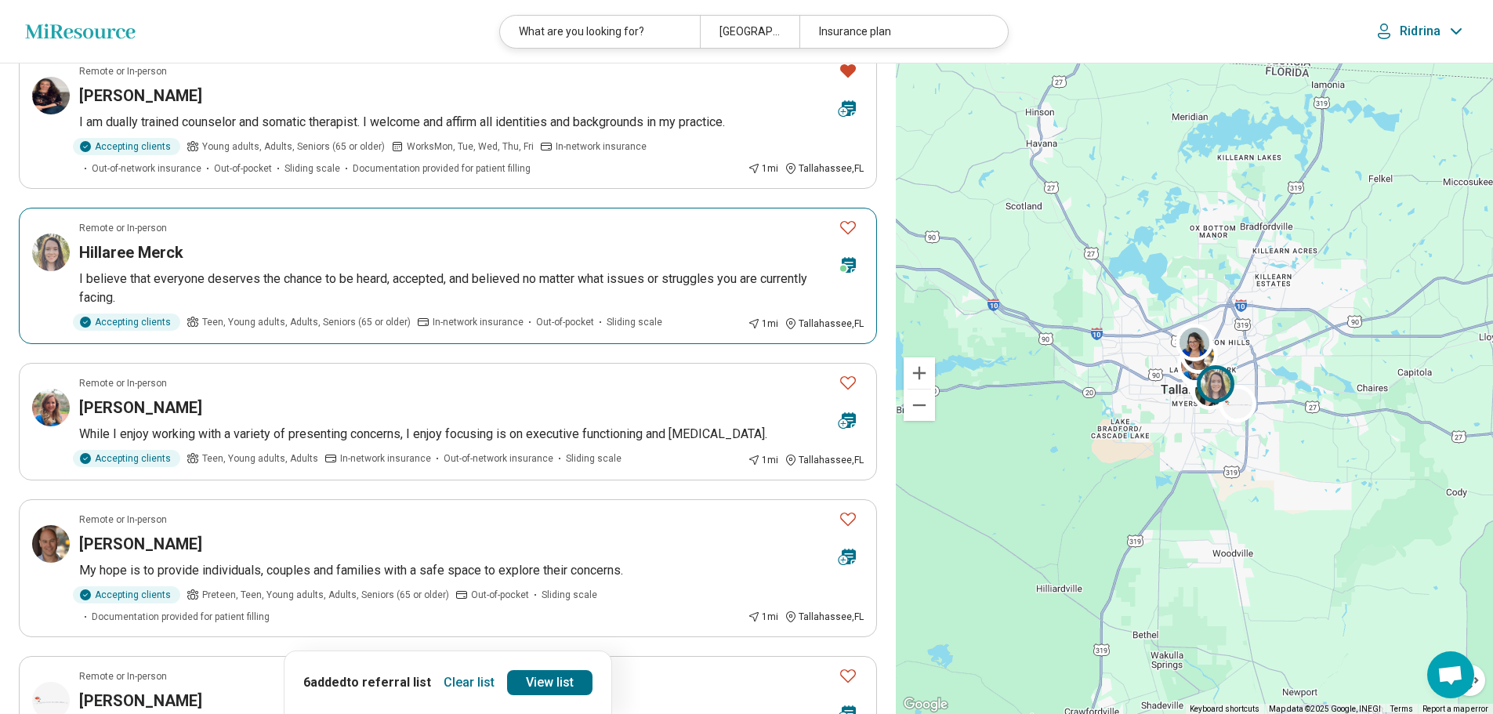
scroll to position [940, 0]
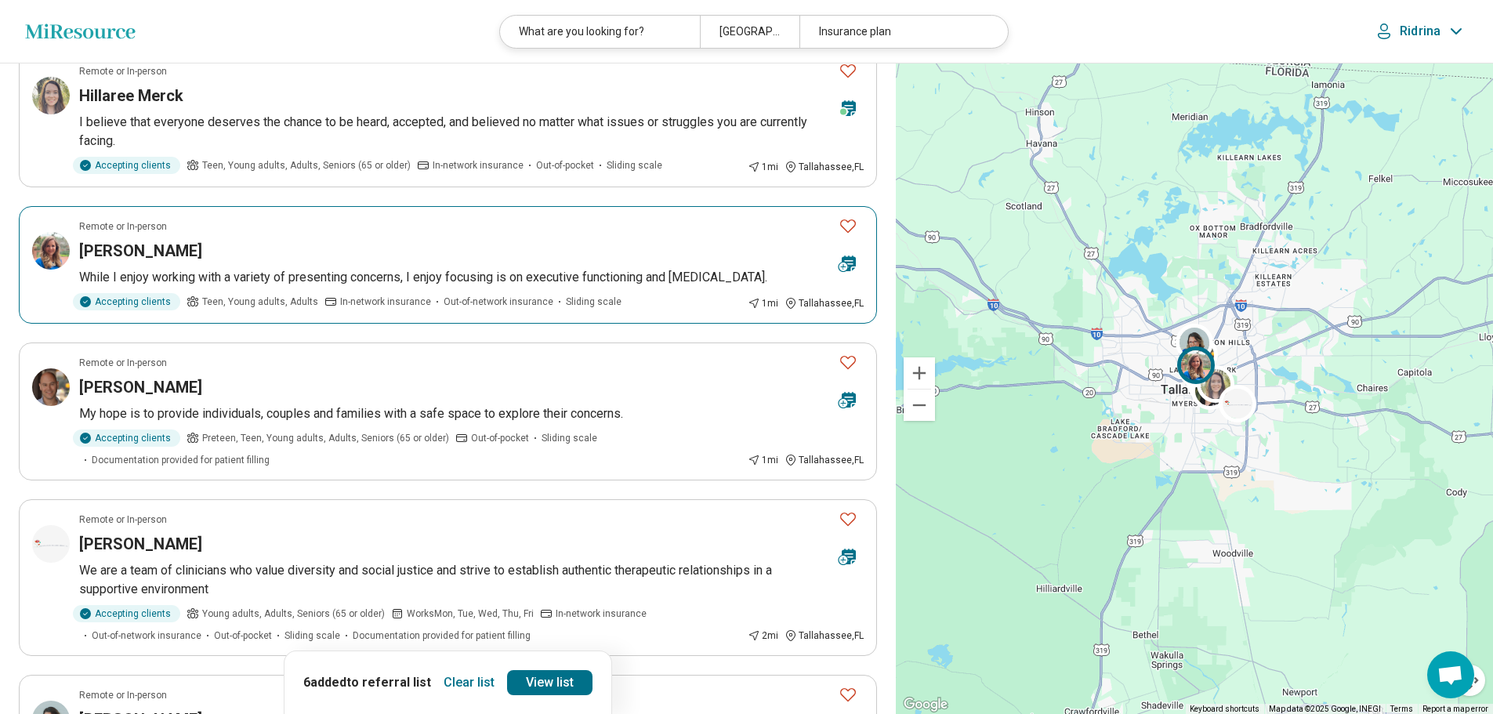
click at [843, 224] on icon "Favorite" at bounding box center [848, 225] width 19 height 19
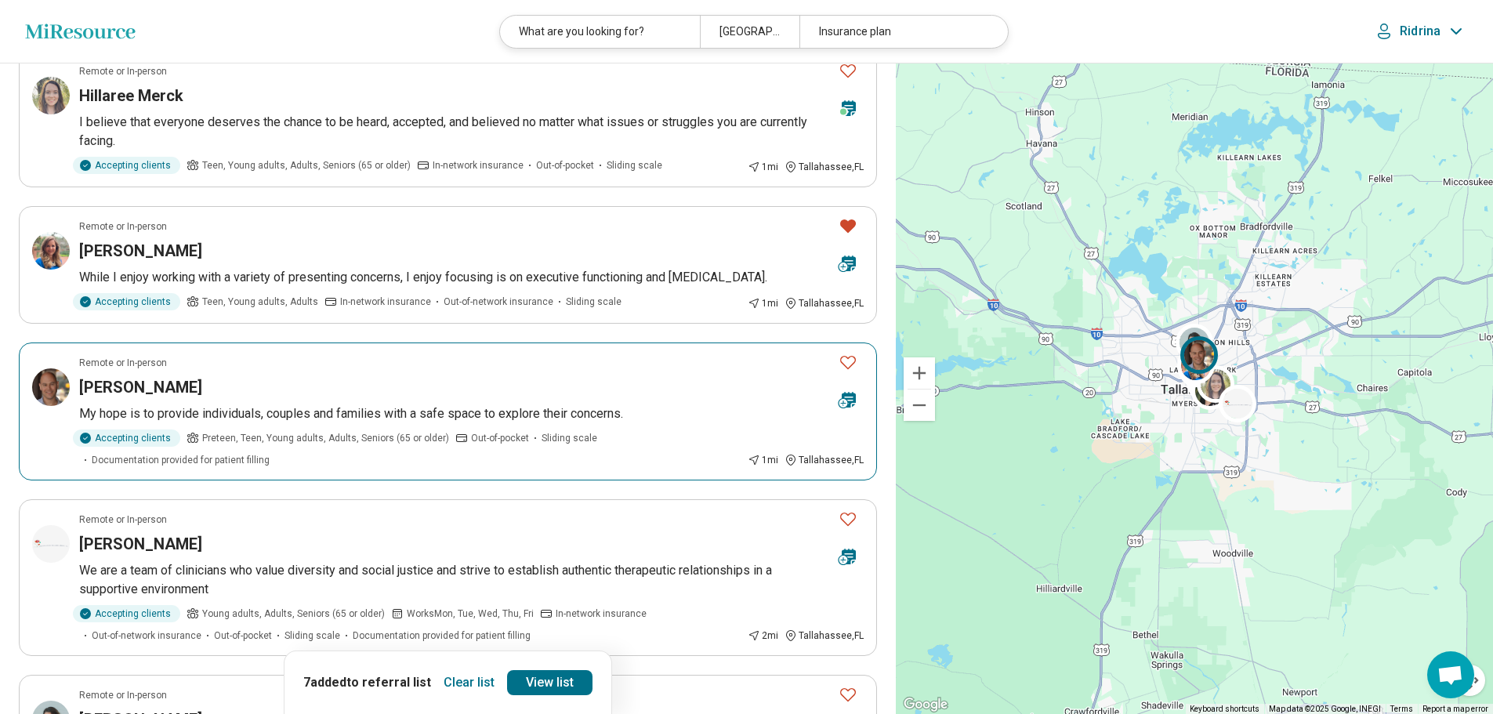
scroll to position [1411, 0]
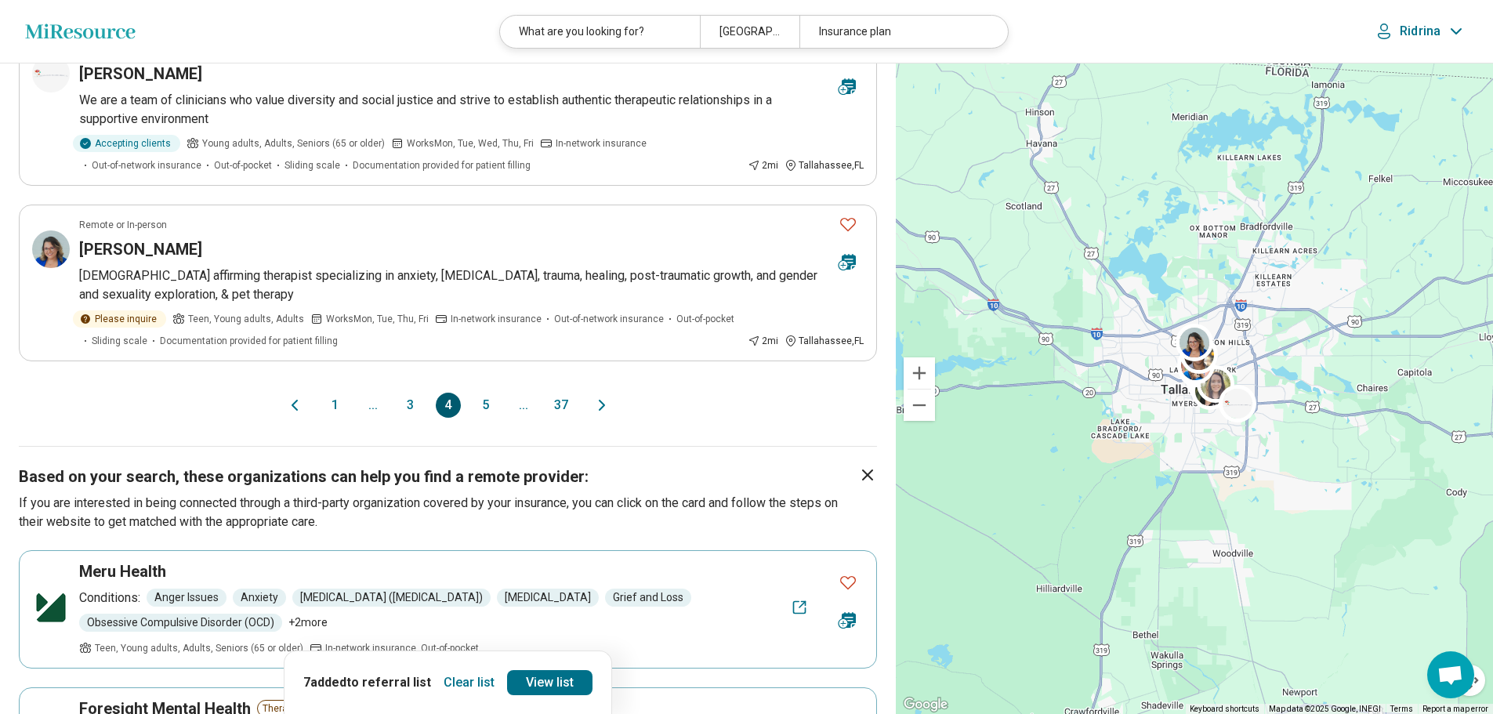
click at [486, 401] on button "5" at bounding box center [485, 405] width 25 height 25
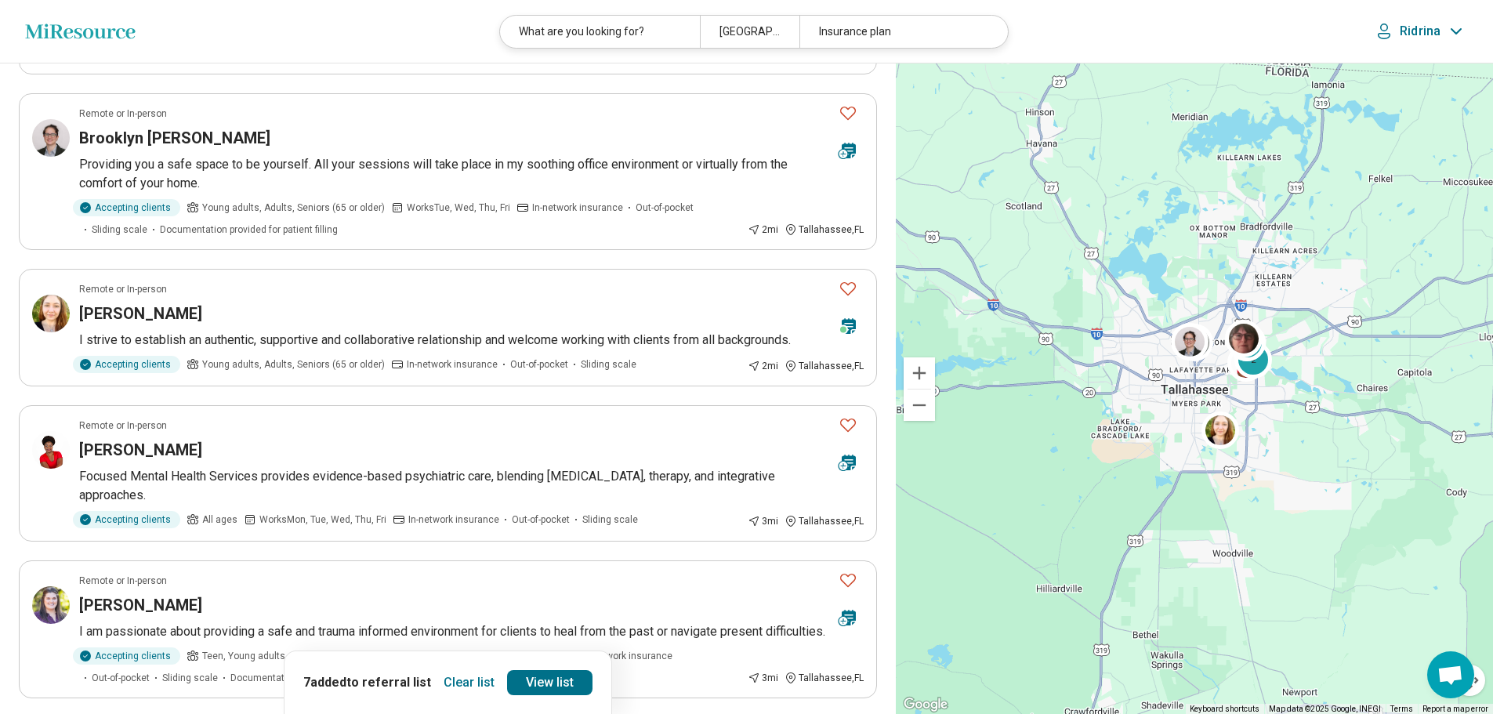
scroll to position [627, 0]
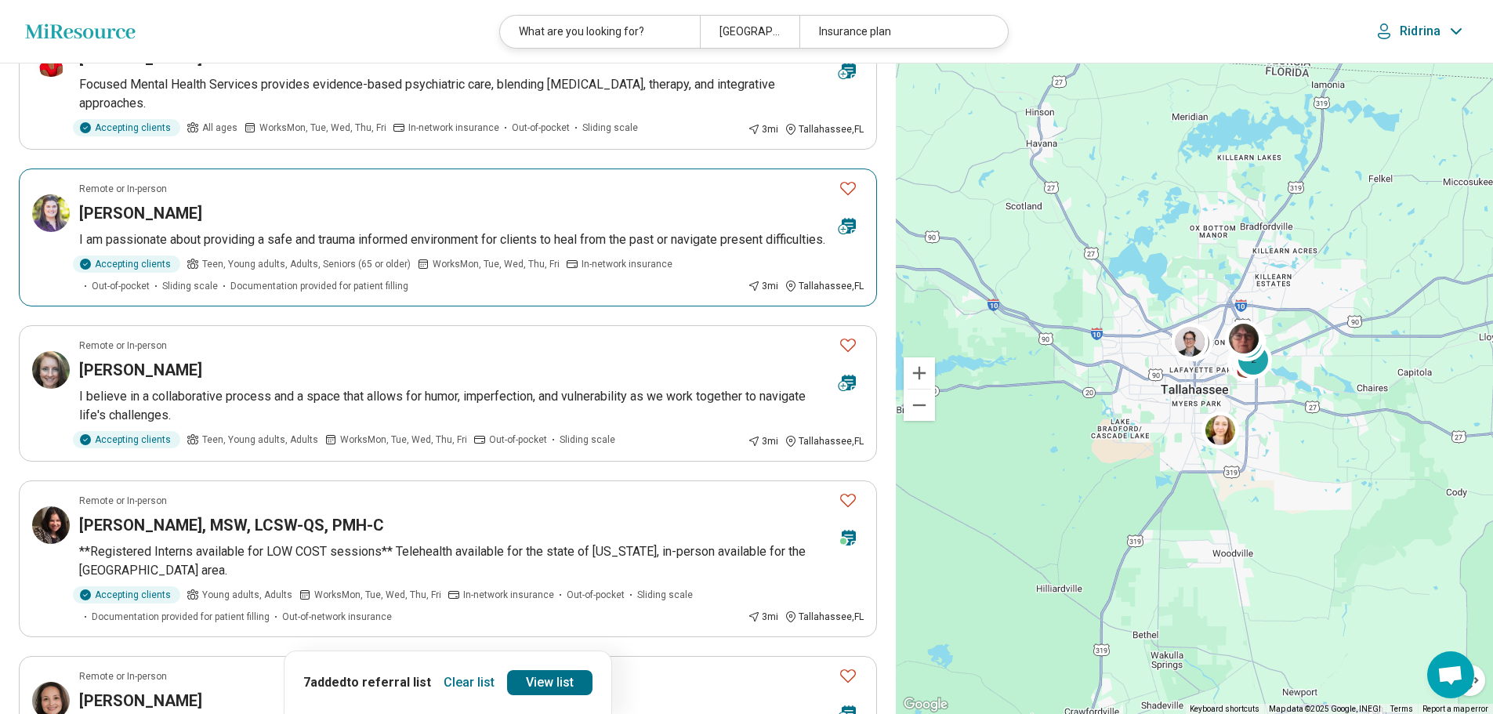
click at [844, 187] on icon "Favorite" at bounding box center [848, 188] width 19 height 19
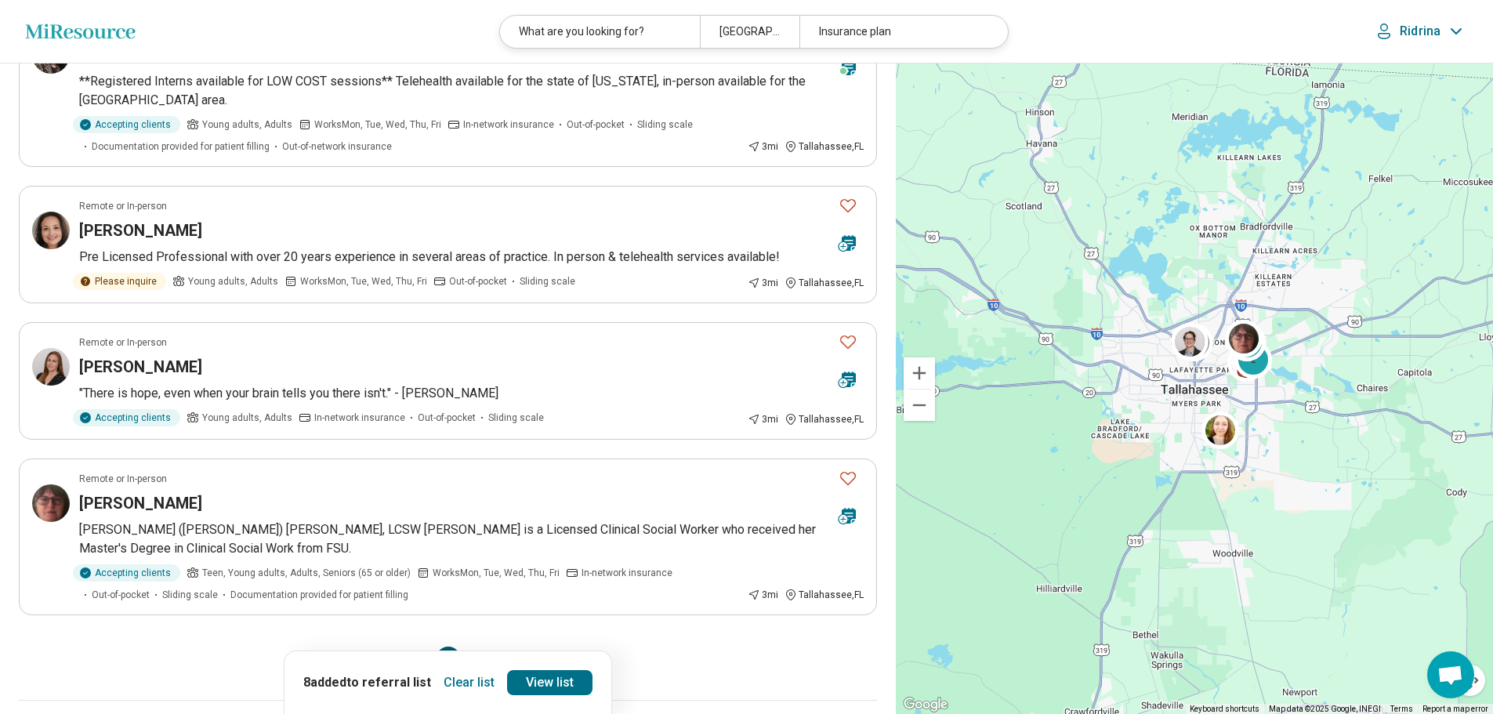
scroll to position [1646, 0]
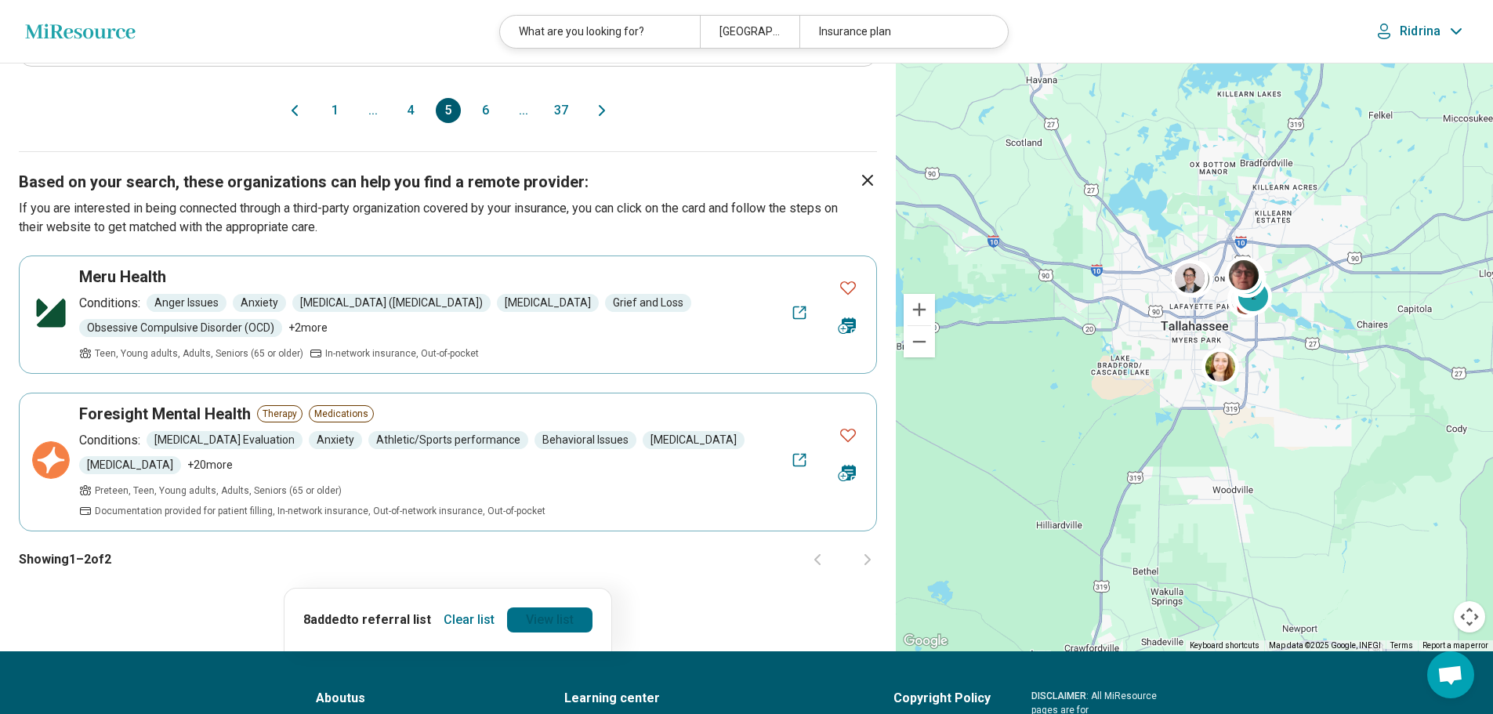
click at [541, 632] on link "View list" at bounding box center [549, 619] width 85 height 25
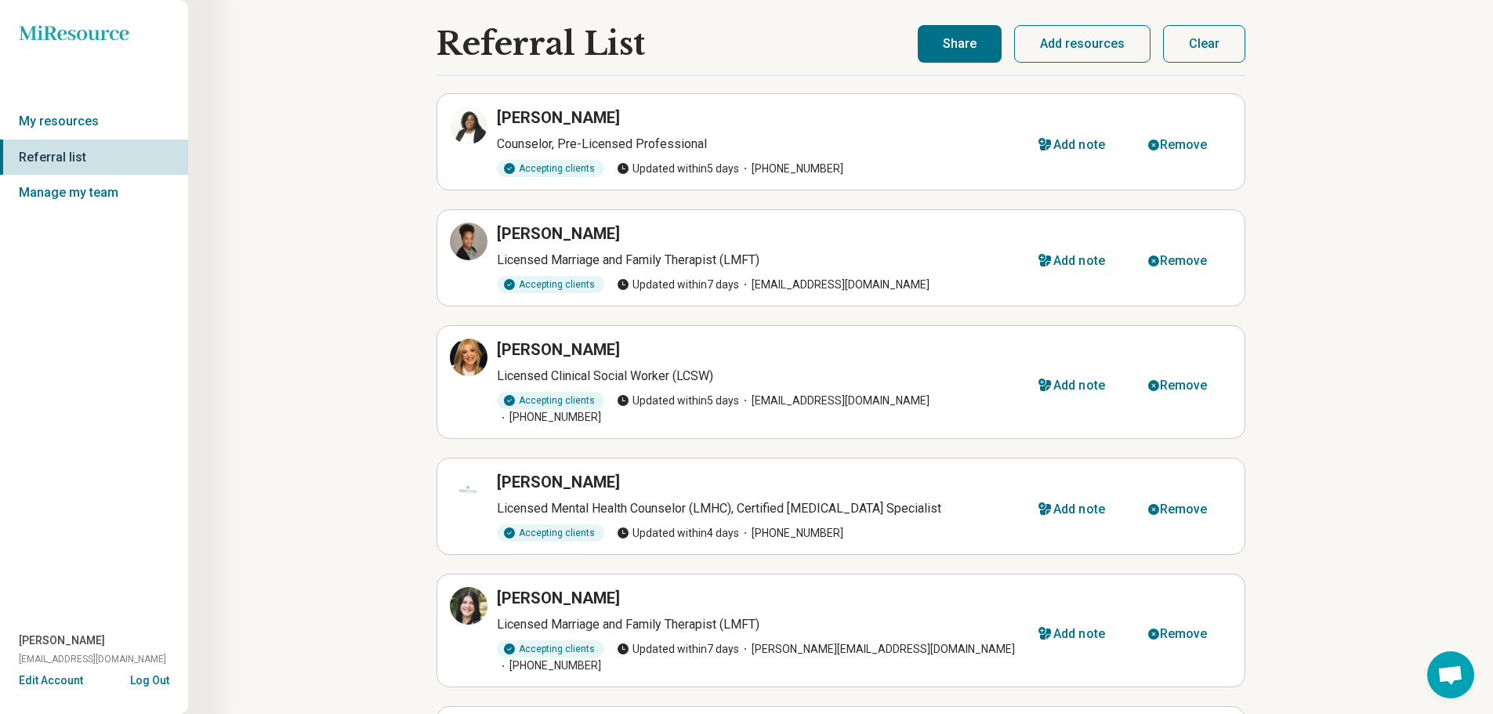
click at [949, 42] on button "Share" at bounding box center [960, 44] width 84 height 38
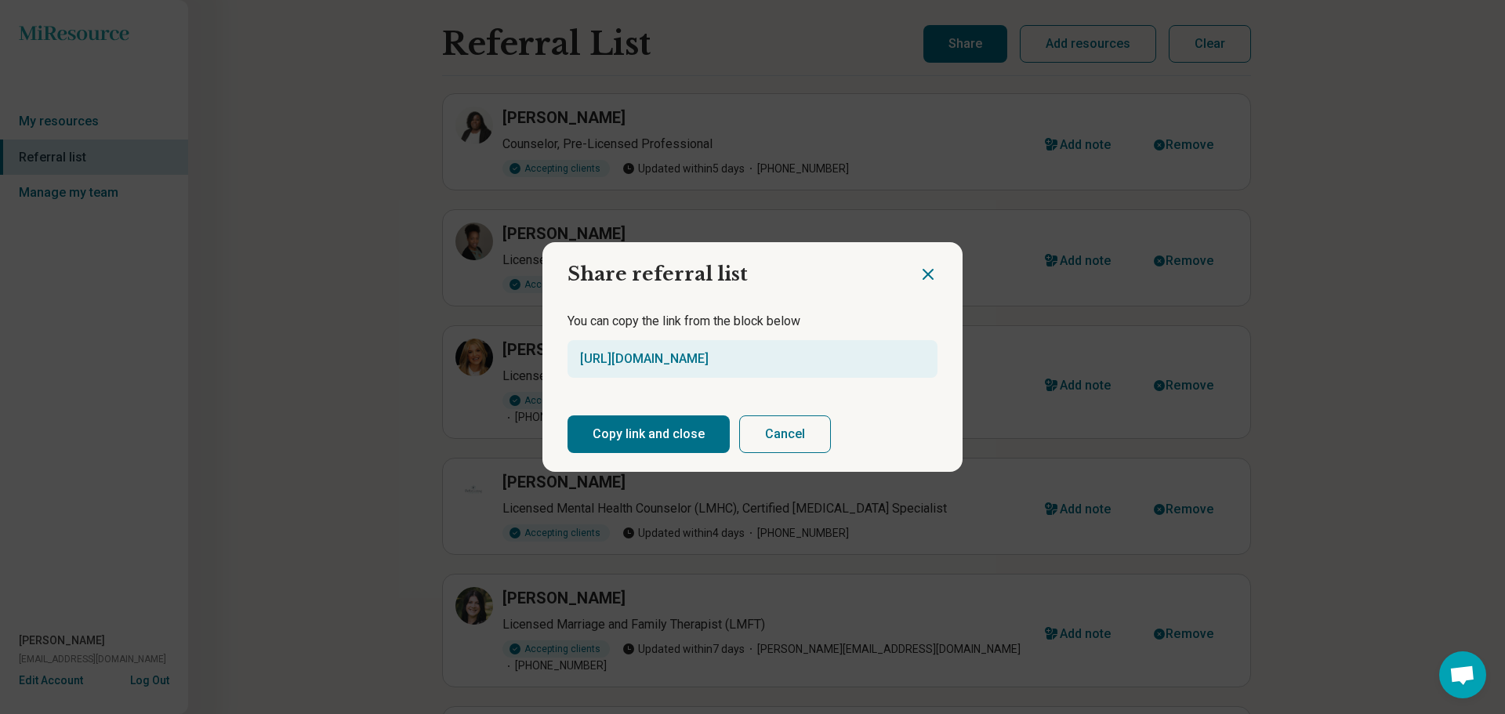
click at [656, 429] on button "Copy link and close" at bounding box center [648, 434] width 162 height 38
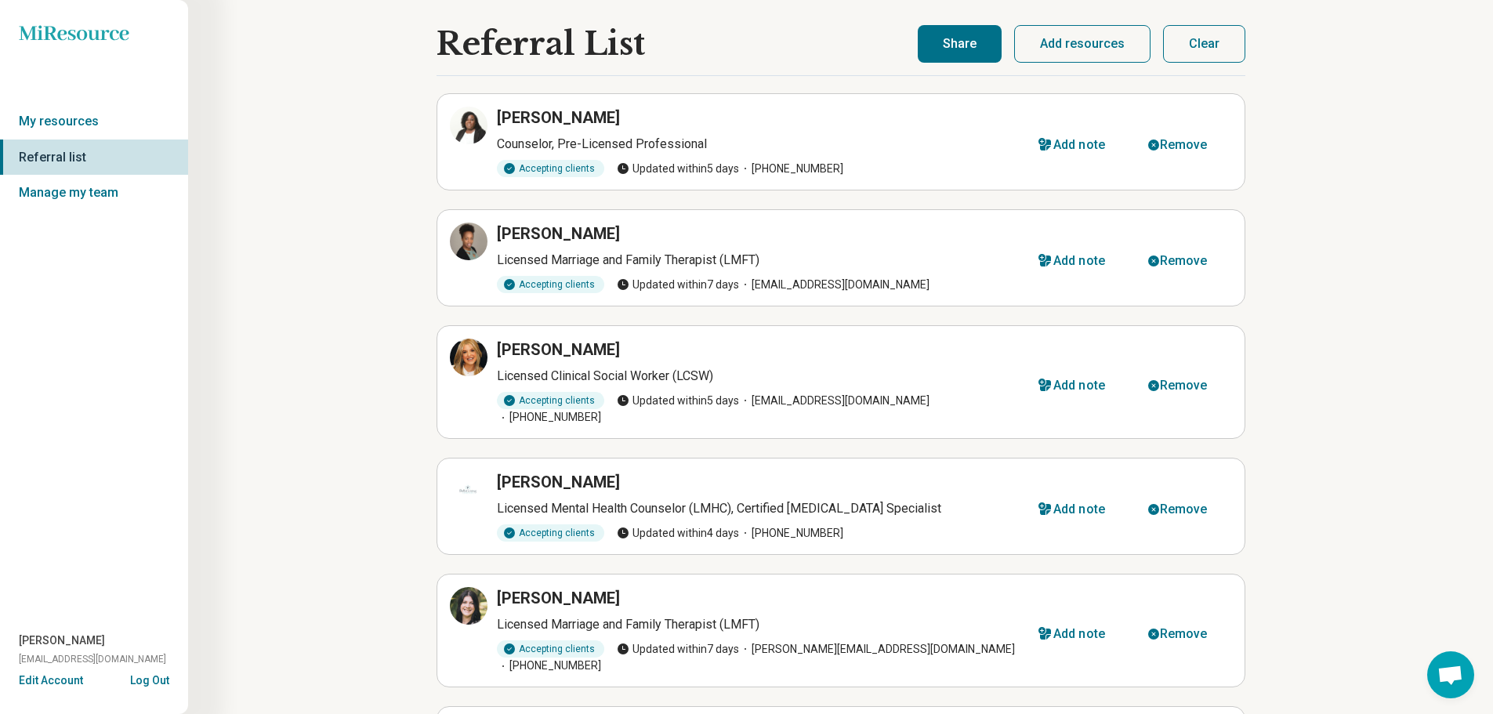
click at [1183, 40] on button "Clear" at bounding box center [1204, 44] width 82 height 38
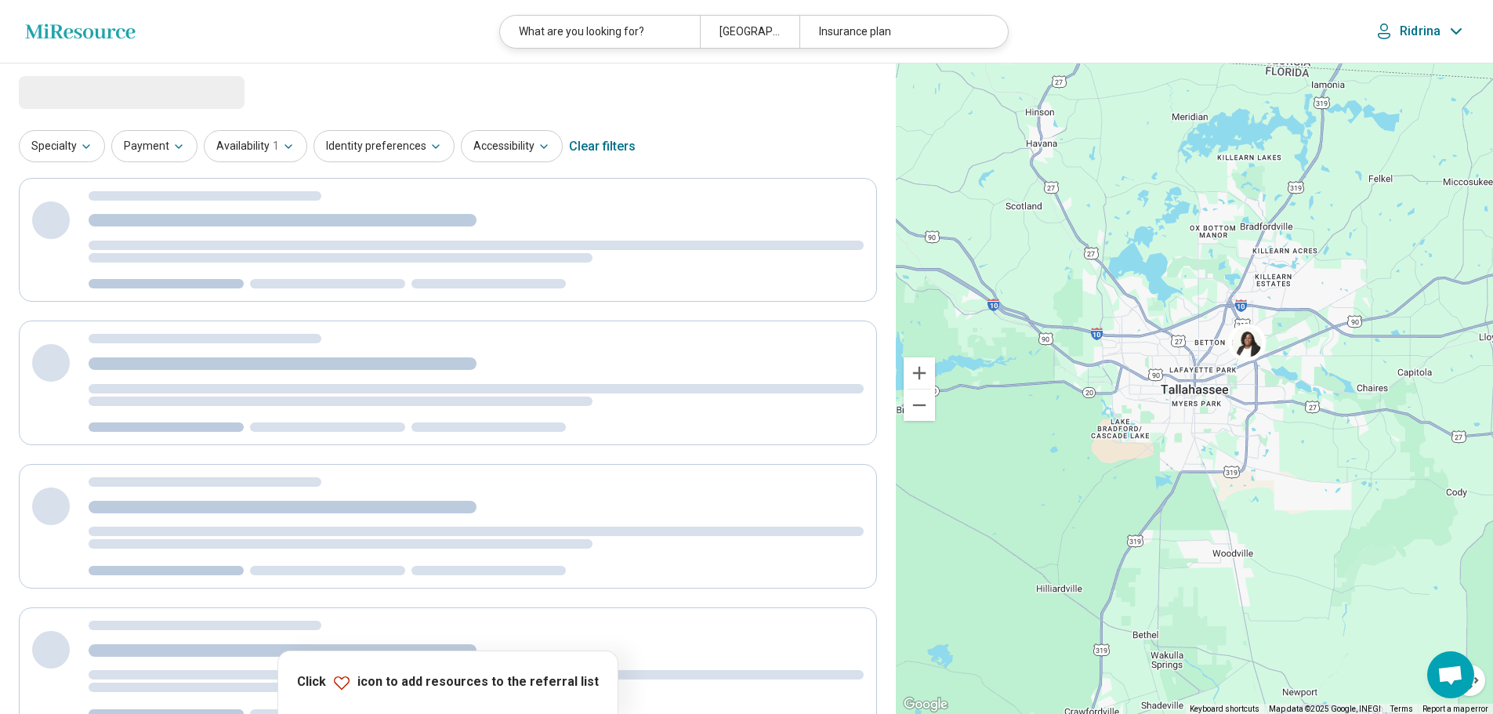
select select "********"
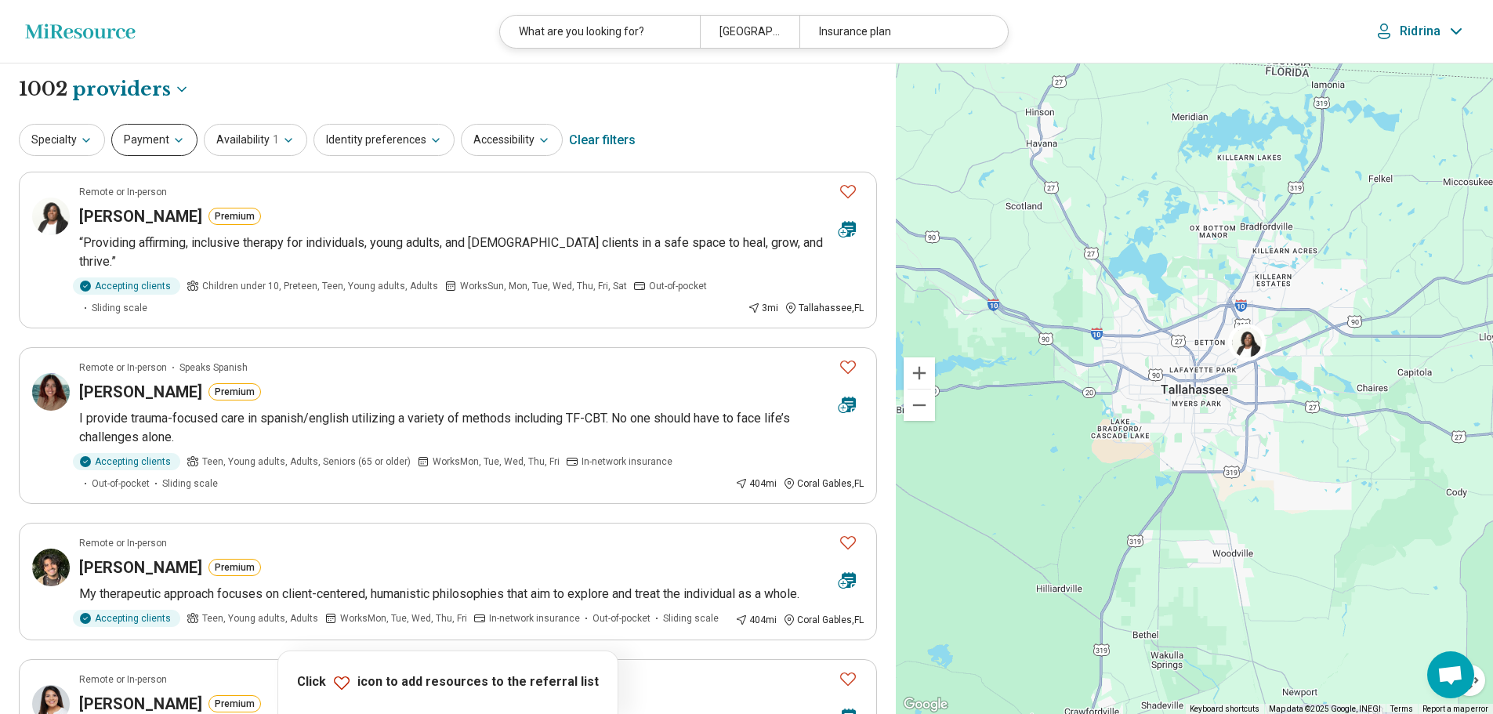
click at [150, 146] on button "Payment" at bounding box center [154, 140] width 86 height 32
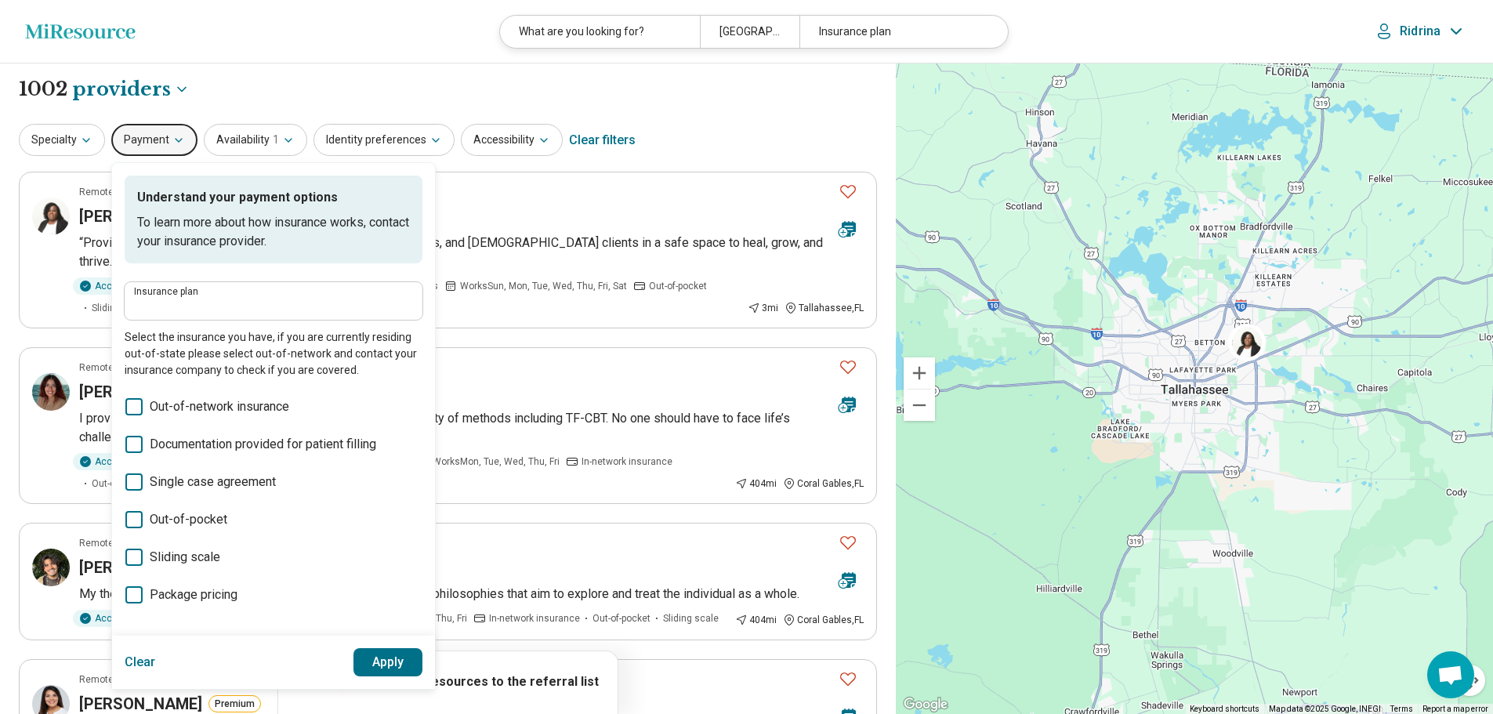
click at [177, 316] on div "Insurance plan" at bounding box center [274, 301] width 298 height 38
click at [166, 310] on input "Insurance plan" at bounding box center [273, 306] width 279 height 19
type input "*****"
click at [171, 345] on div "Ambetter" at bounding box center [172, 348] width 95 height 31
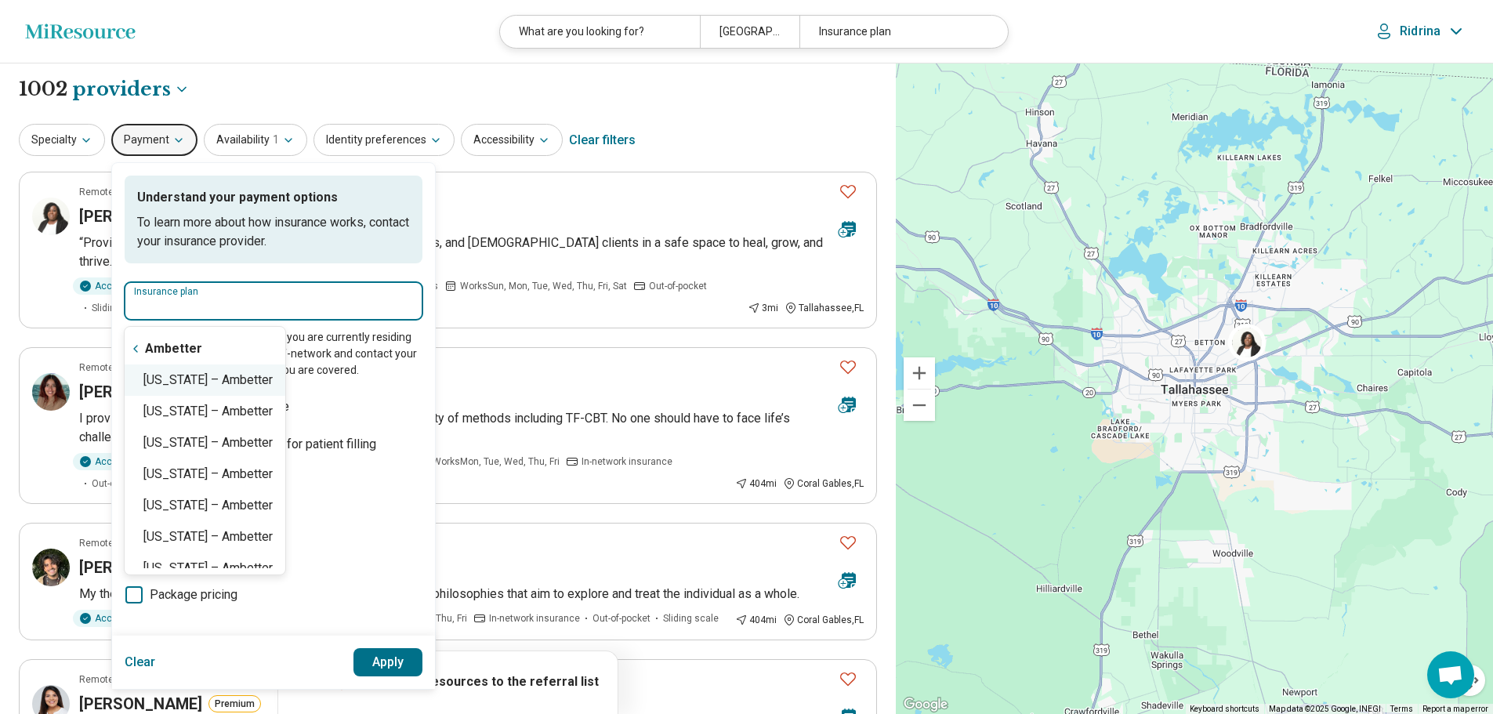
click at [180, 387] on div "Florida – Ambetter" at bounding box center [205, 379] width 161 height 31
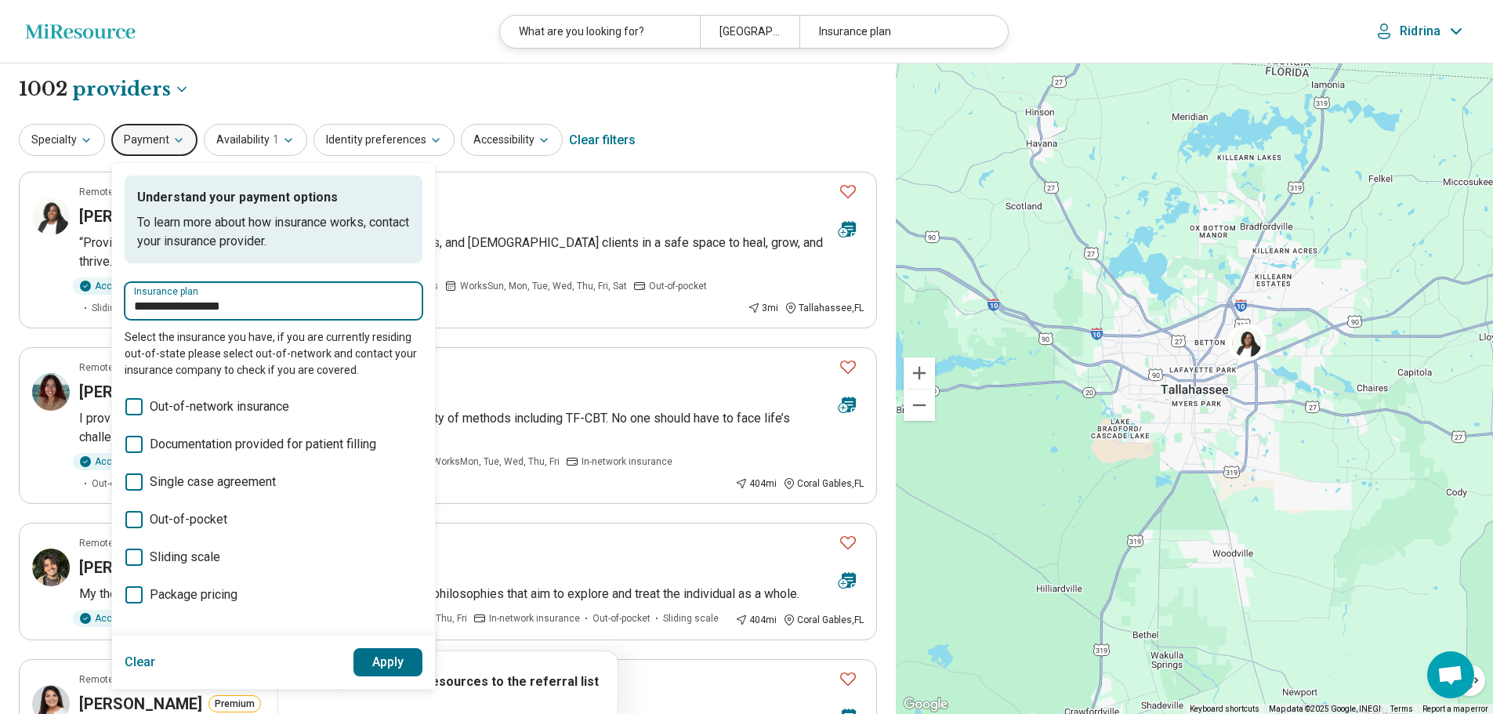
scroll to position [313, 0]
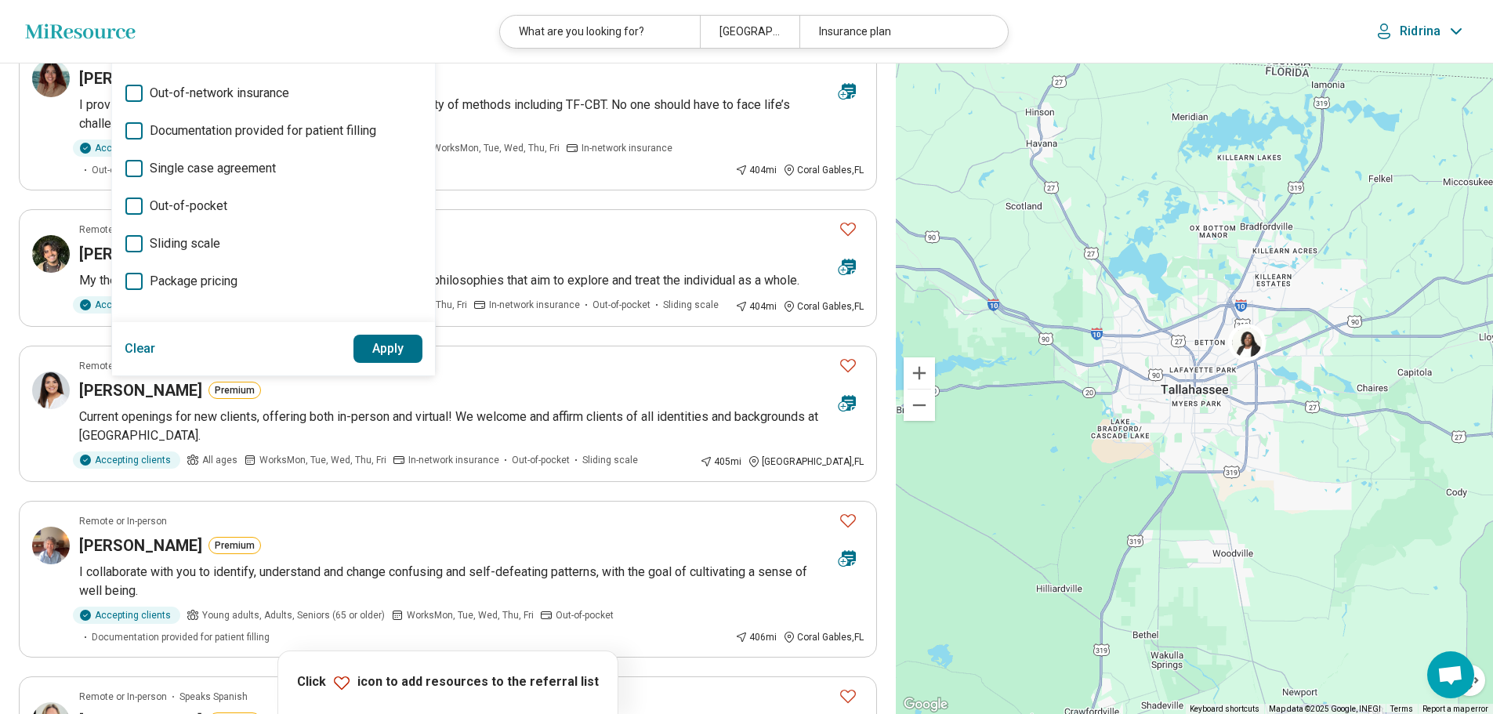
type input "**********"
click at [366, 353] on button "Apply" at bounding box center [388, 349] width 70 height 28
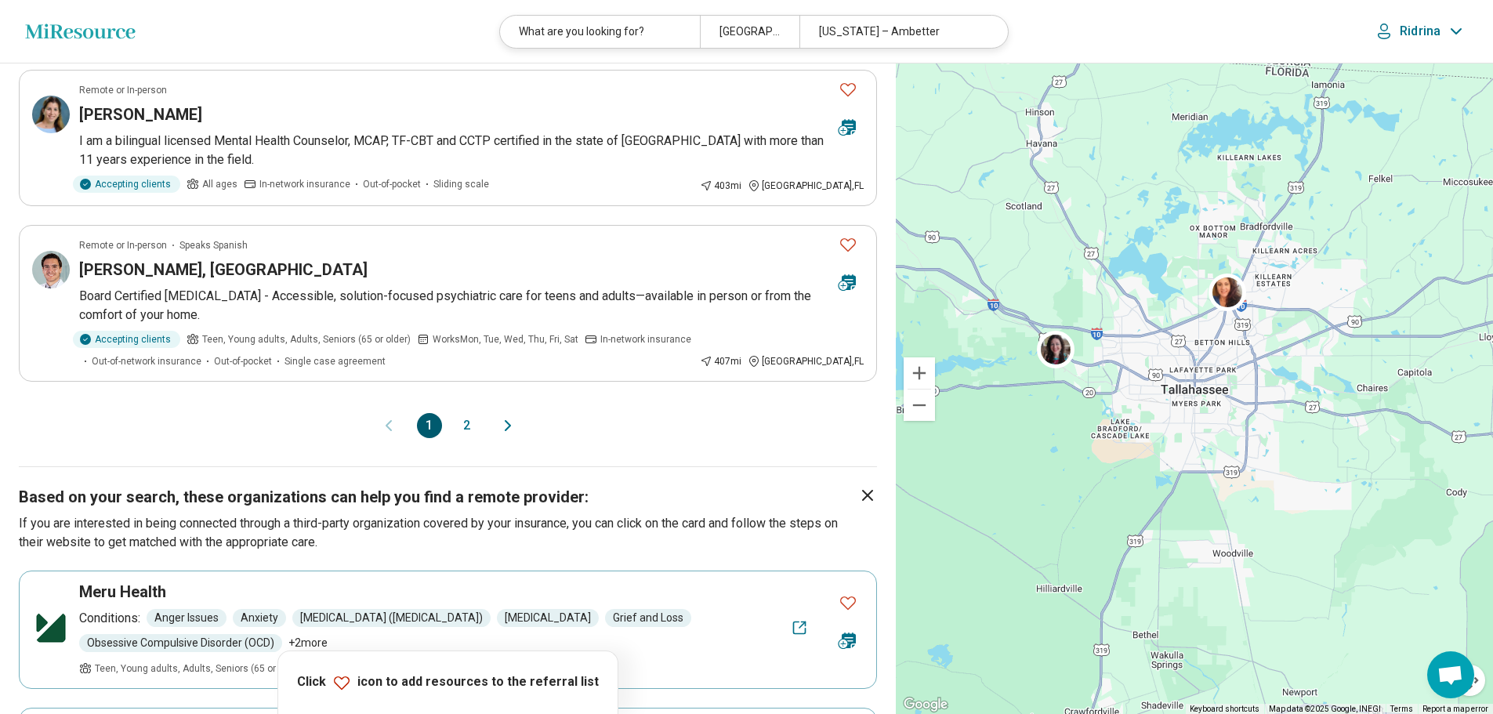
scroll to position [1489, 0]
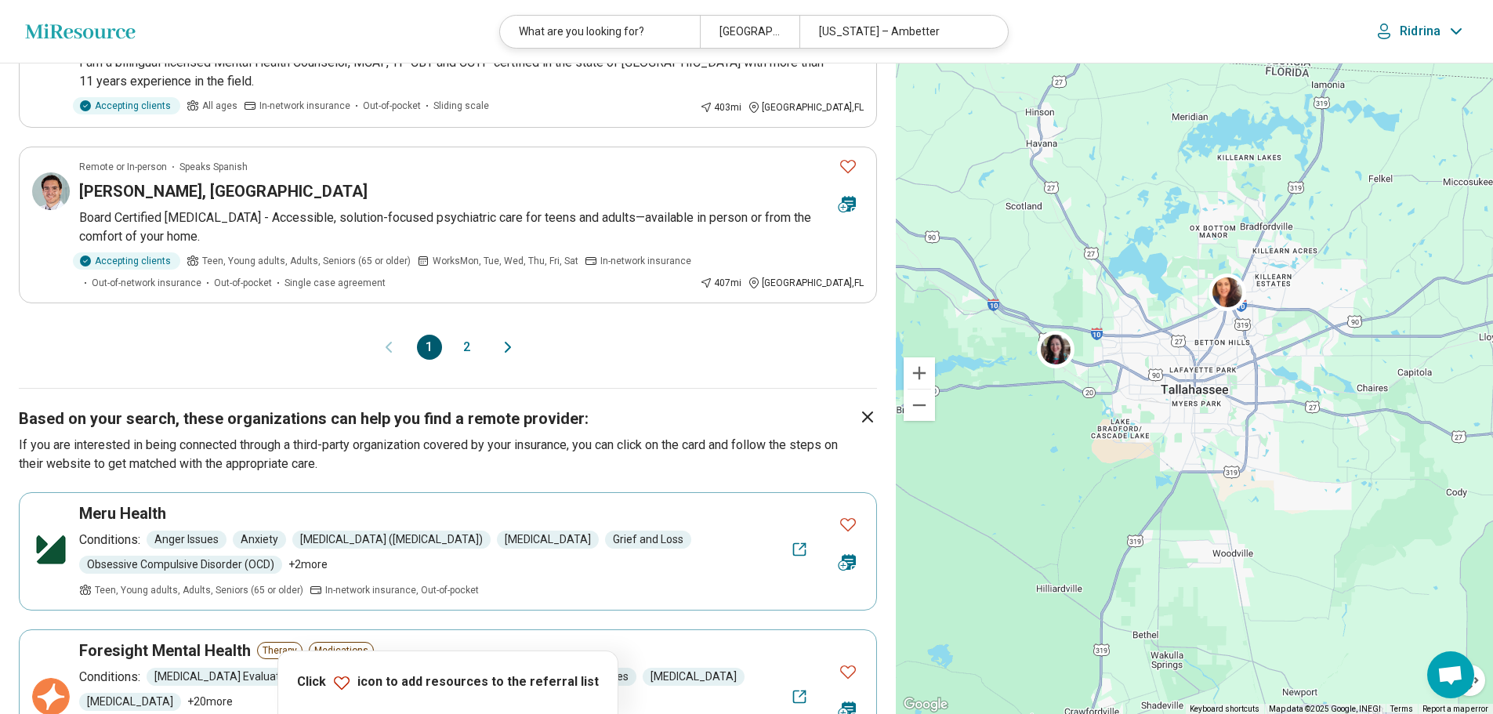
click at [466, 335] on button "2" at bounding box center [467, 347] width 25 height 25
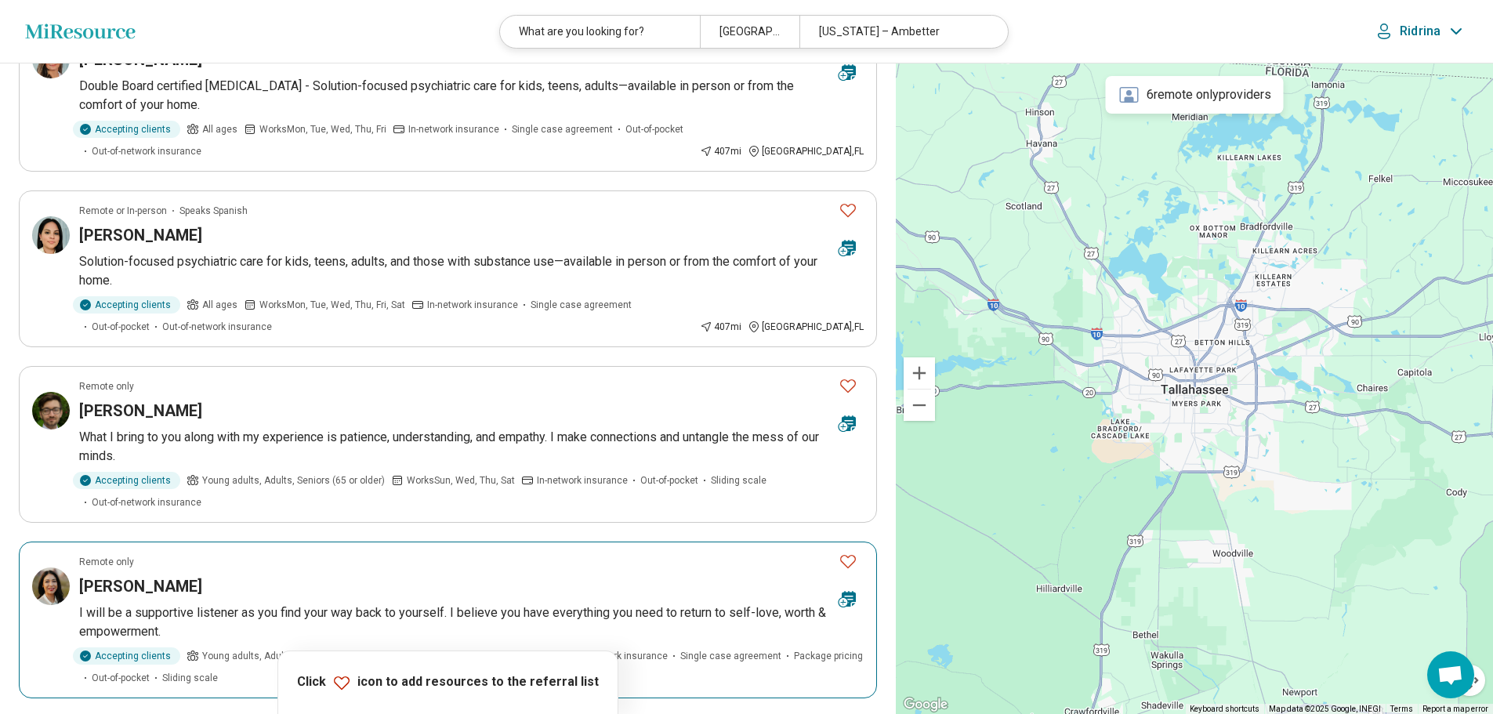
scroll to position [0, 0]
